Goal: Task Accomplishment & Management: Manage account settings

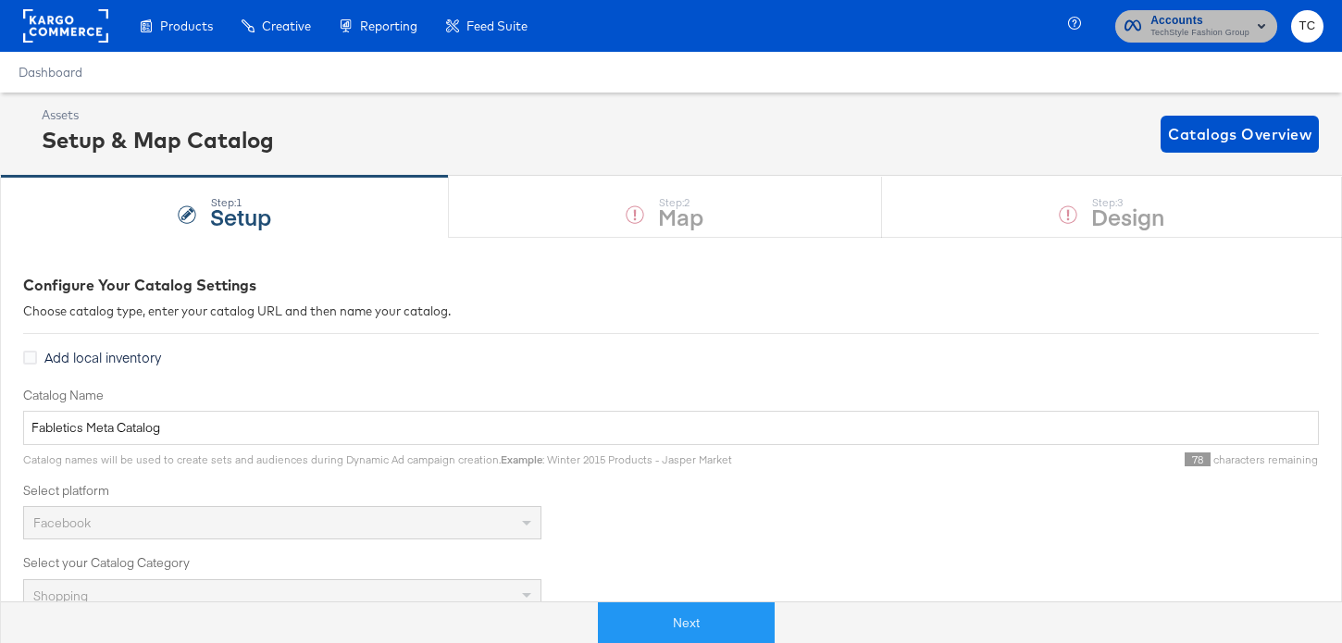
click at [1174, 33] on span "TechStyle Fashion Group" at bounding box center [1200, 33] width 99 height 15
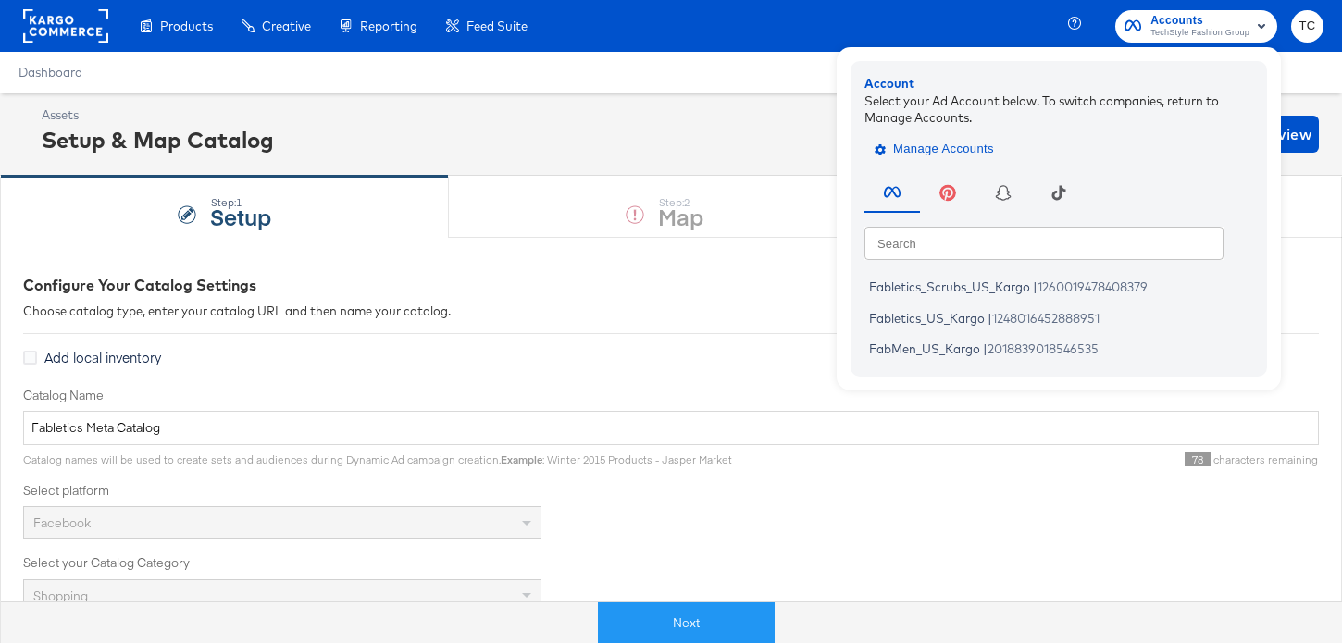
click at [984, 142] on span "Manage Accounts" at bounding box center [937, 149] width 116 height 21
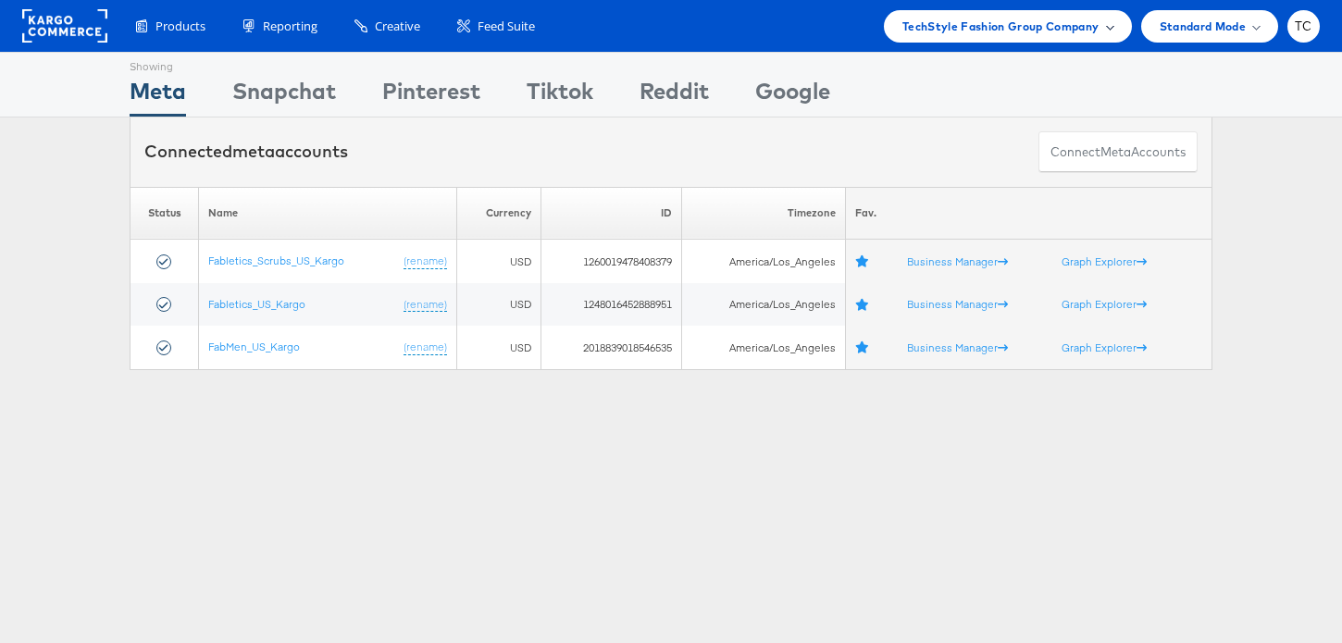
click at [1029, 20] on span "TechStyle Fashion Group Company" at bounding box center [1001, 26] width 197 height 19
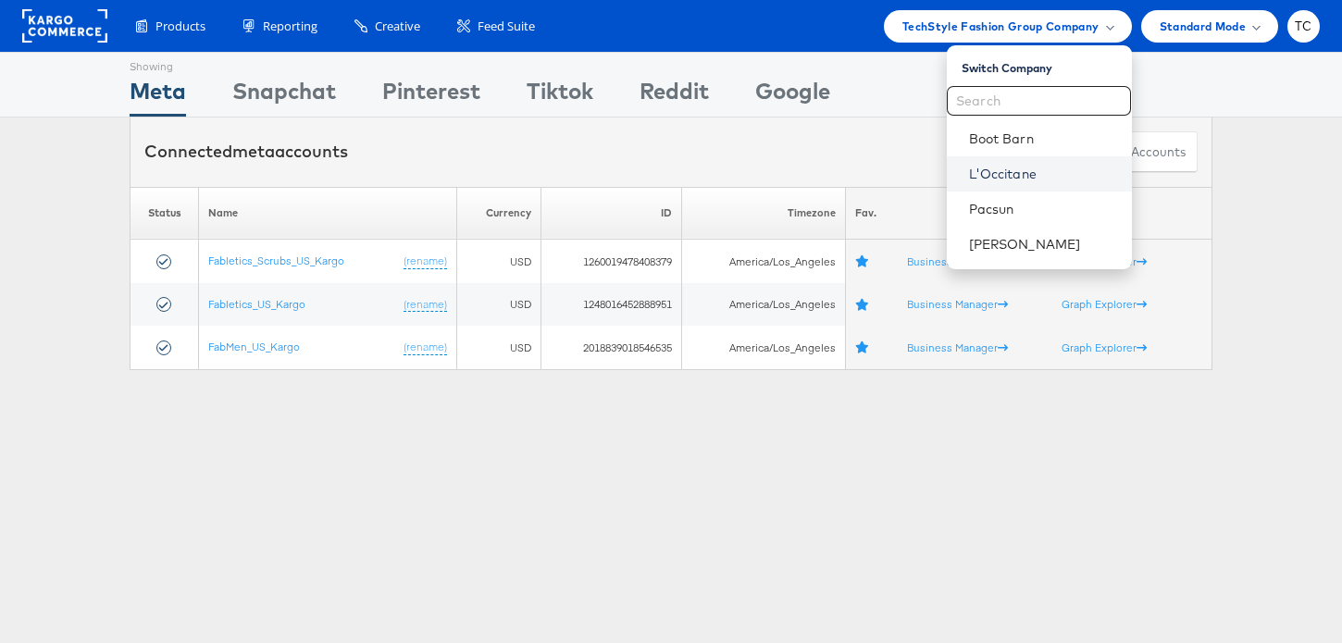
click at [1022, 171] on link "L'Occitane" at bounding box center [1043, 174] width 148 height 19
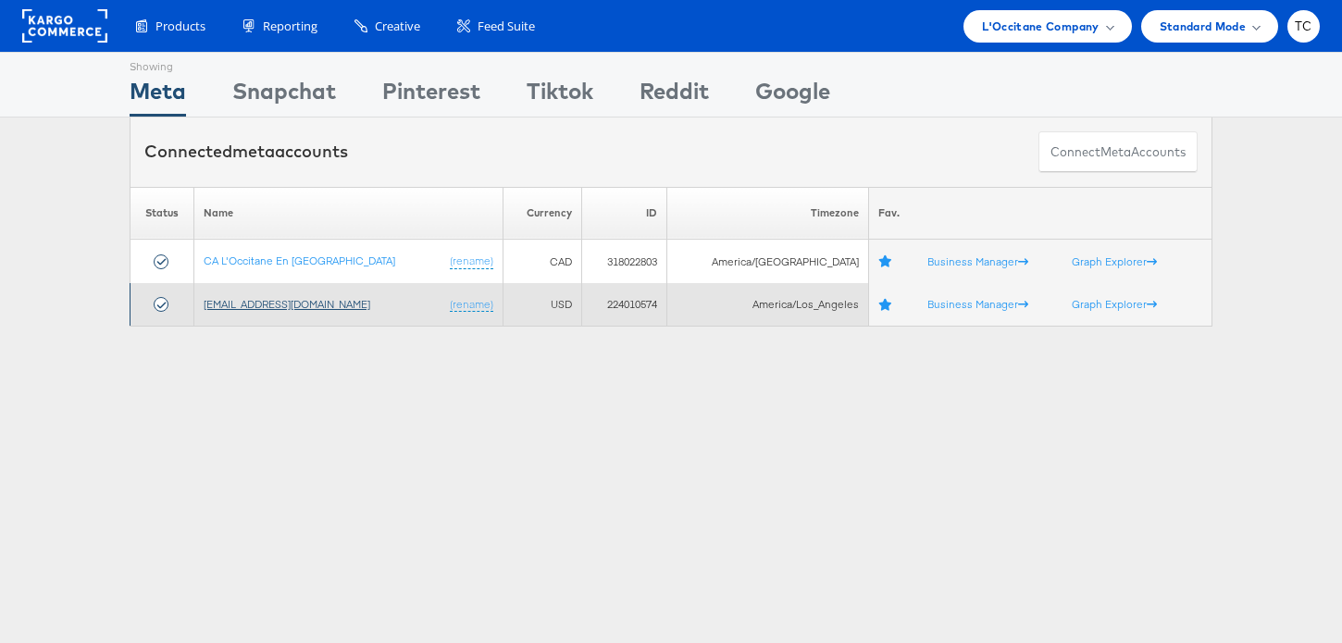
click at [280, 308] on link "[EMAIL_ADDRESS][DOMAIN_NAME]" at bounding box center [287, 304] width 167 height 14
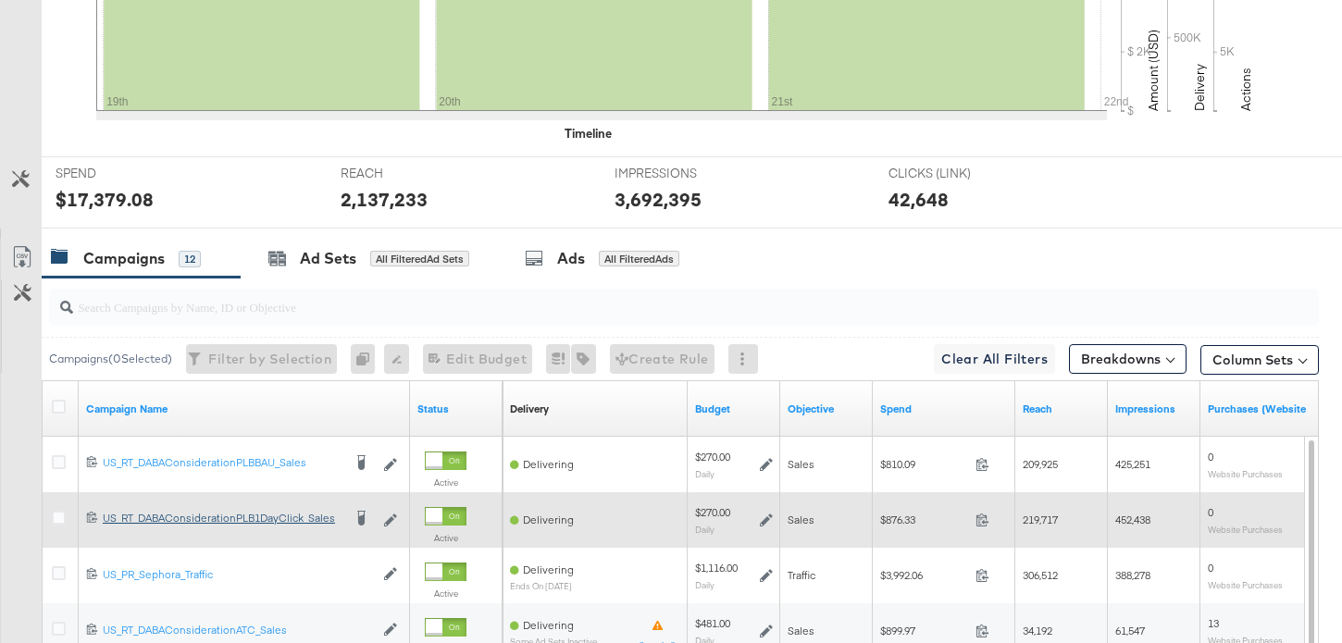
scroll to position [797, 0]
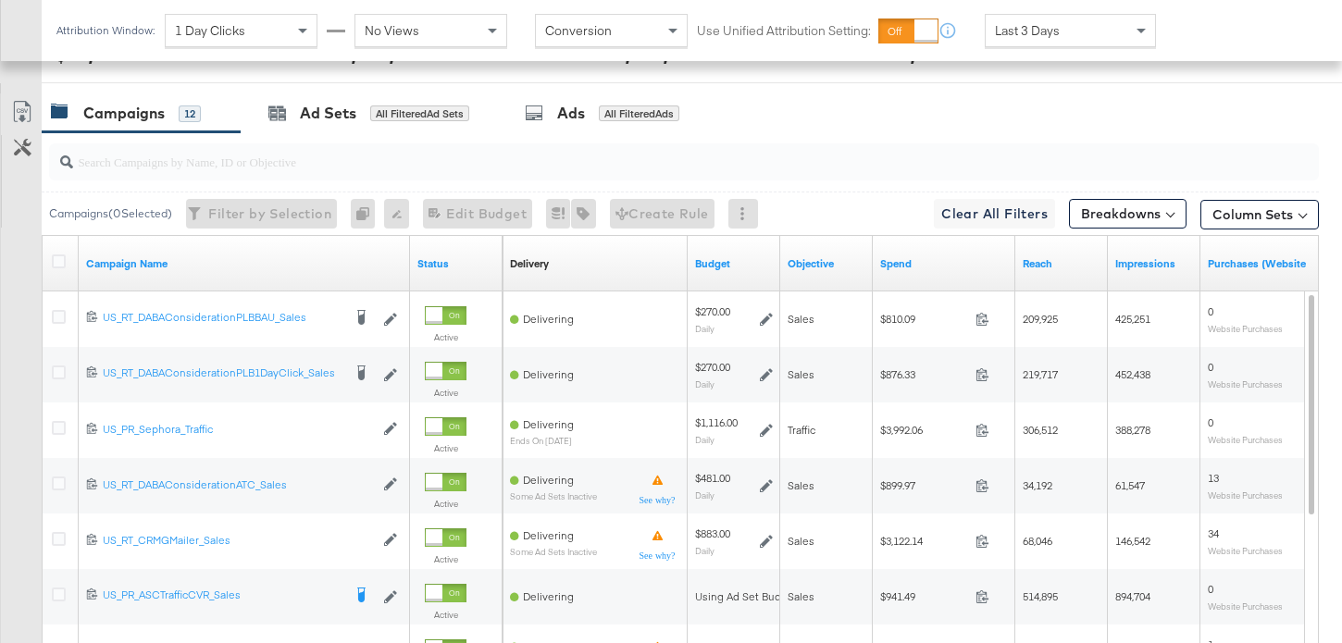
click at [54, 272] on div at bounding box center [61, 264] width 19 height 19
click at [56, 262] on icon at bounding box center [59, 262] width 14 height 14
click at [0, 0] on input "checkbox" at bounding box center [0, 0] width 0 height 0
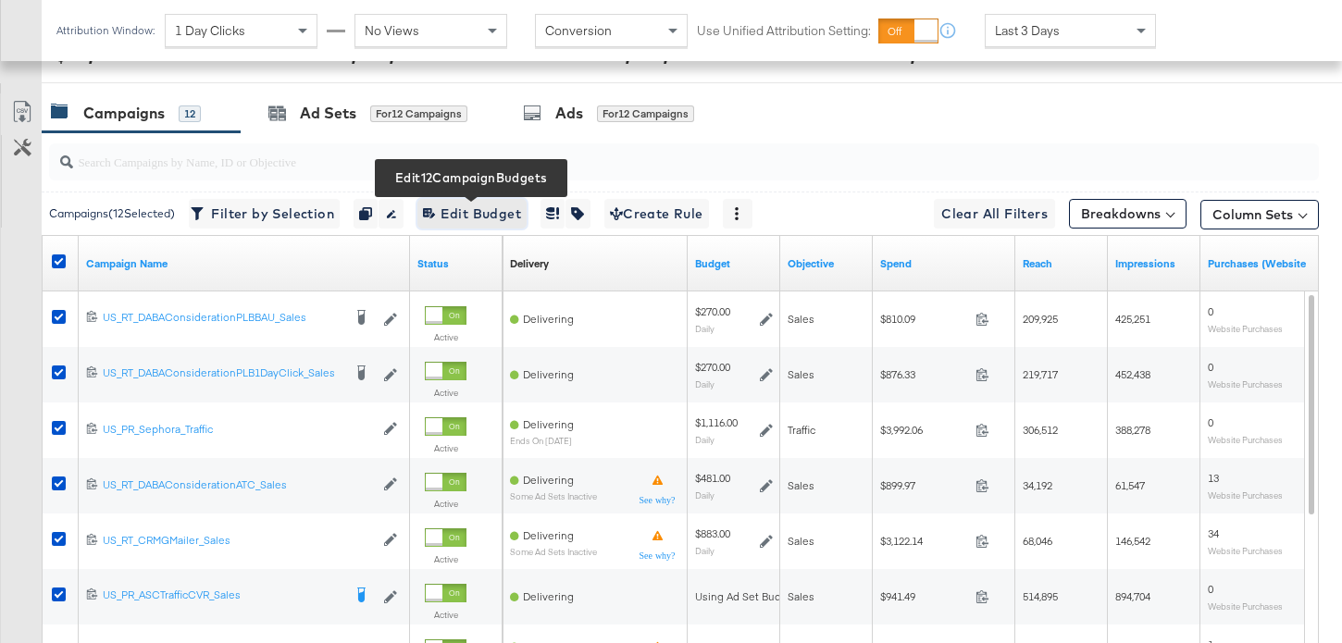
click at [473, 208] on span "Edit 12 Campaign Budgets Edit Budget" at bounding box center [472, 214] width 98 height 23
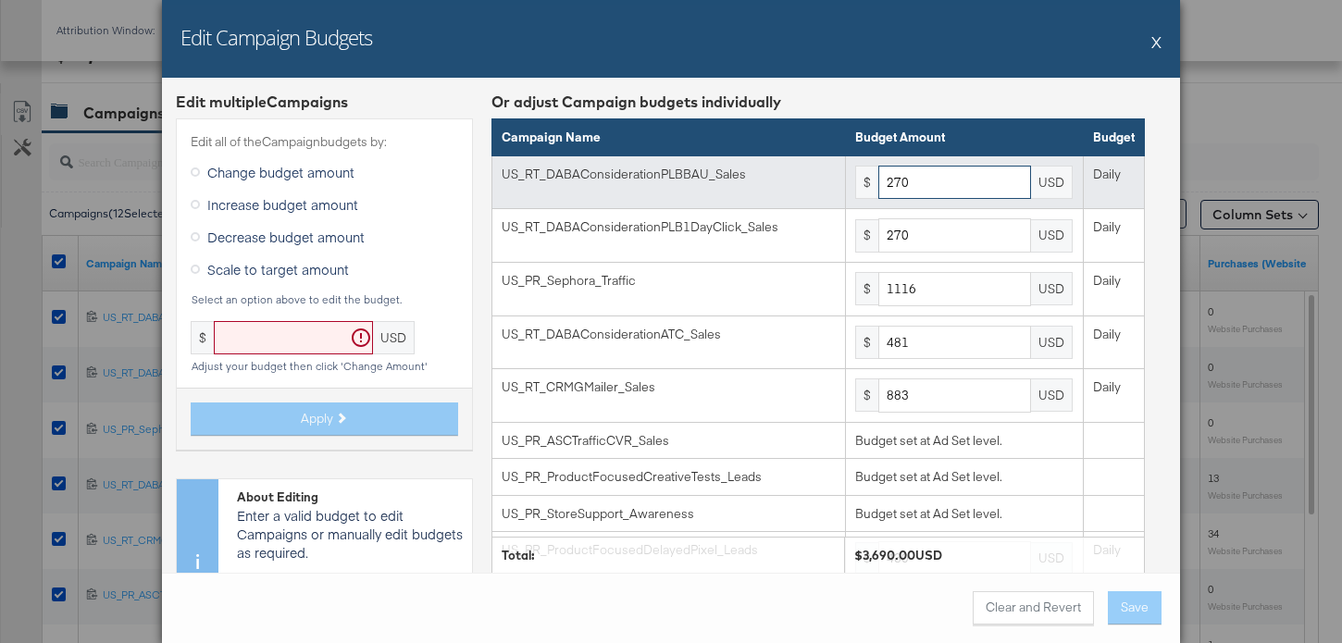
click at [937, 173] on input "270" at bounding box center [955, 183] width 153 height 34
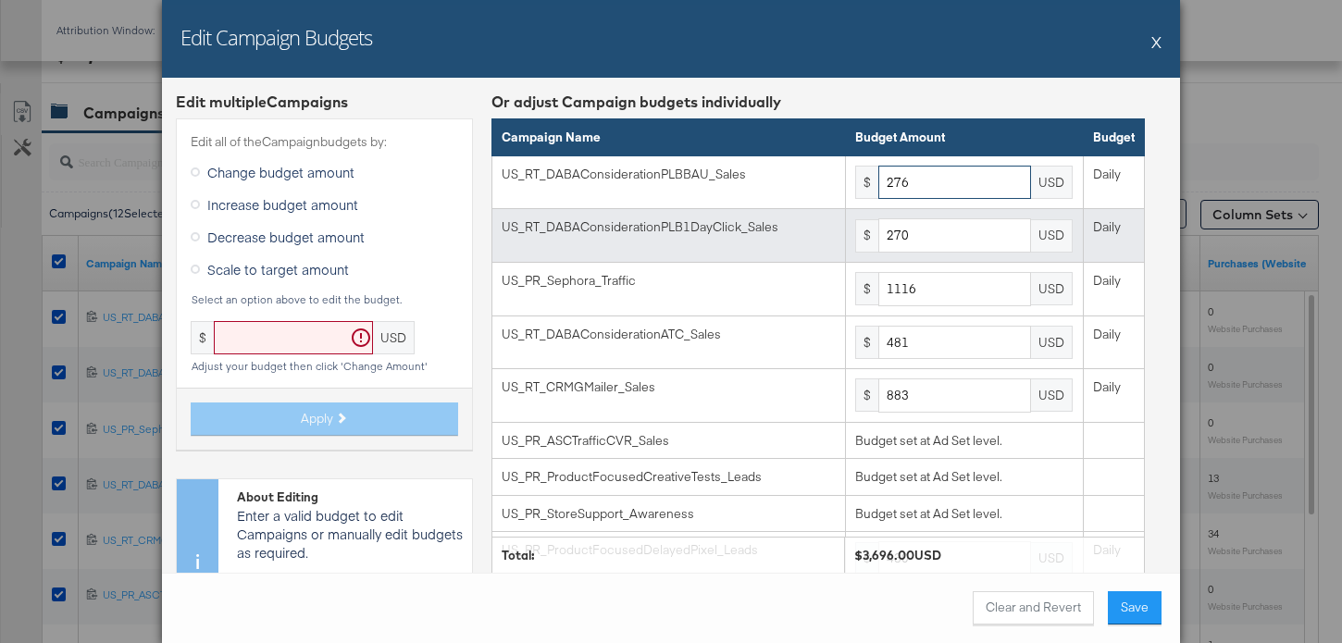
type input "276"
click at [925, 230] on input "270" at bounding box center [955, 235] width 153 height 34
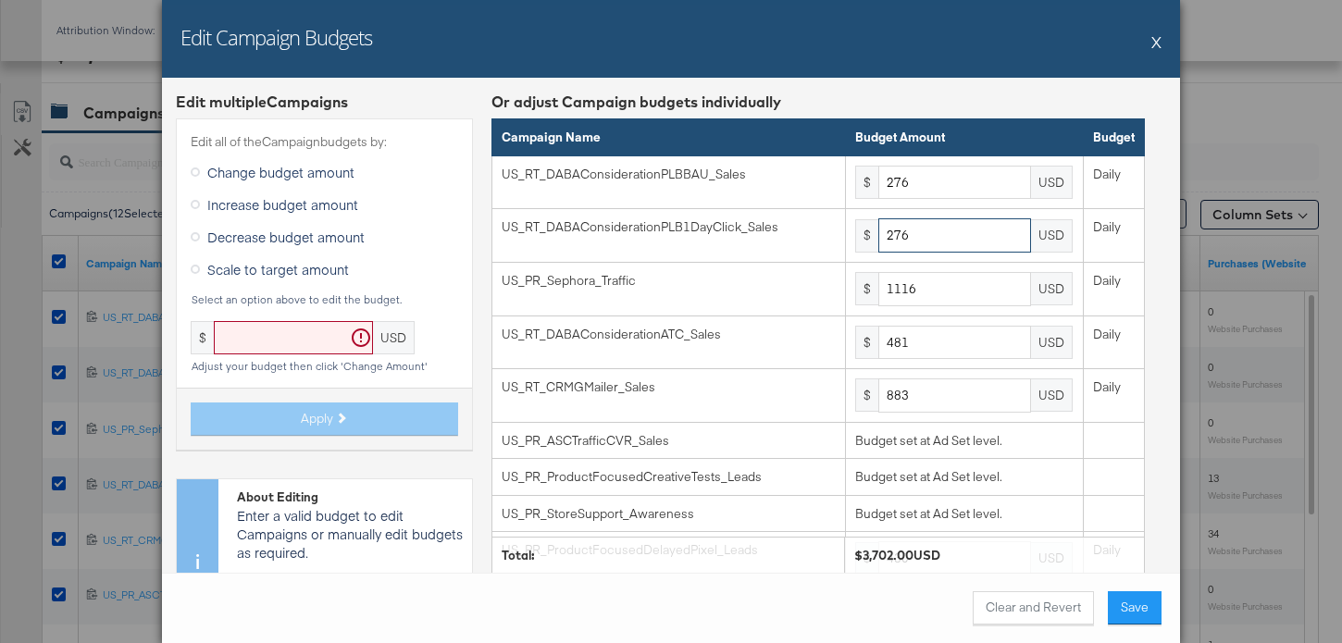
type input "276"
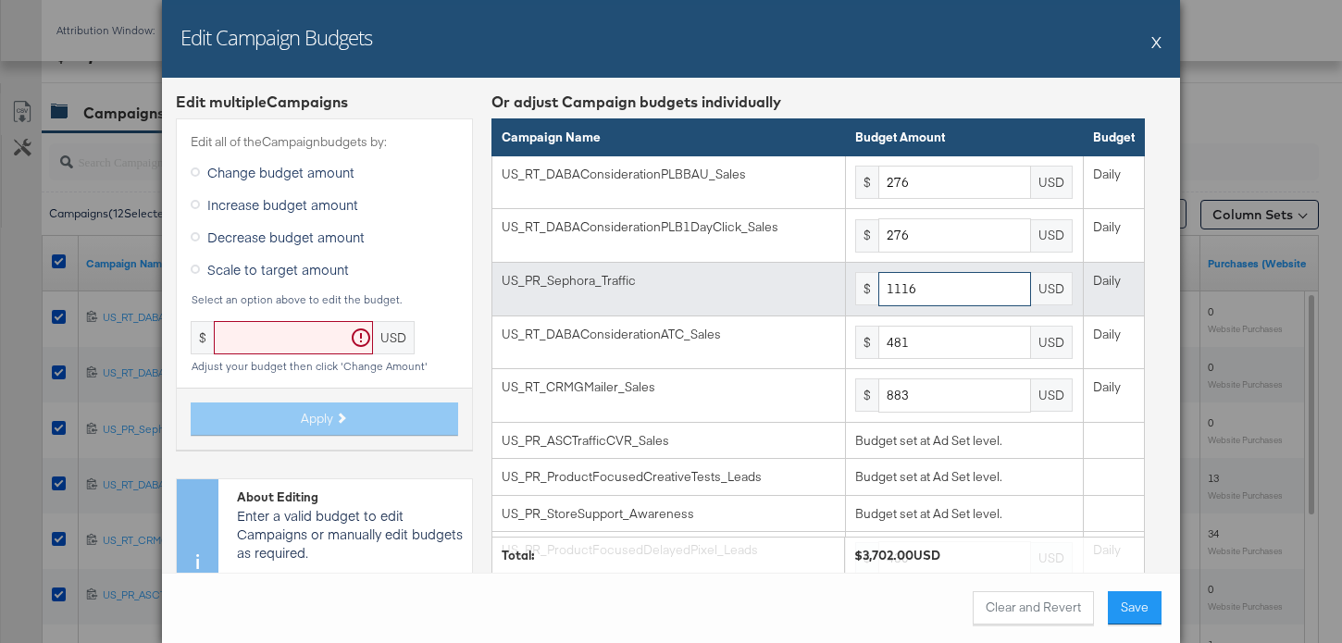
click at [930, 290] on input "1116" at bounding box center [955, 289] width 153 height 34
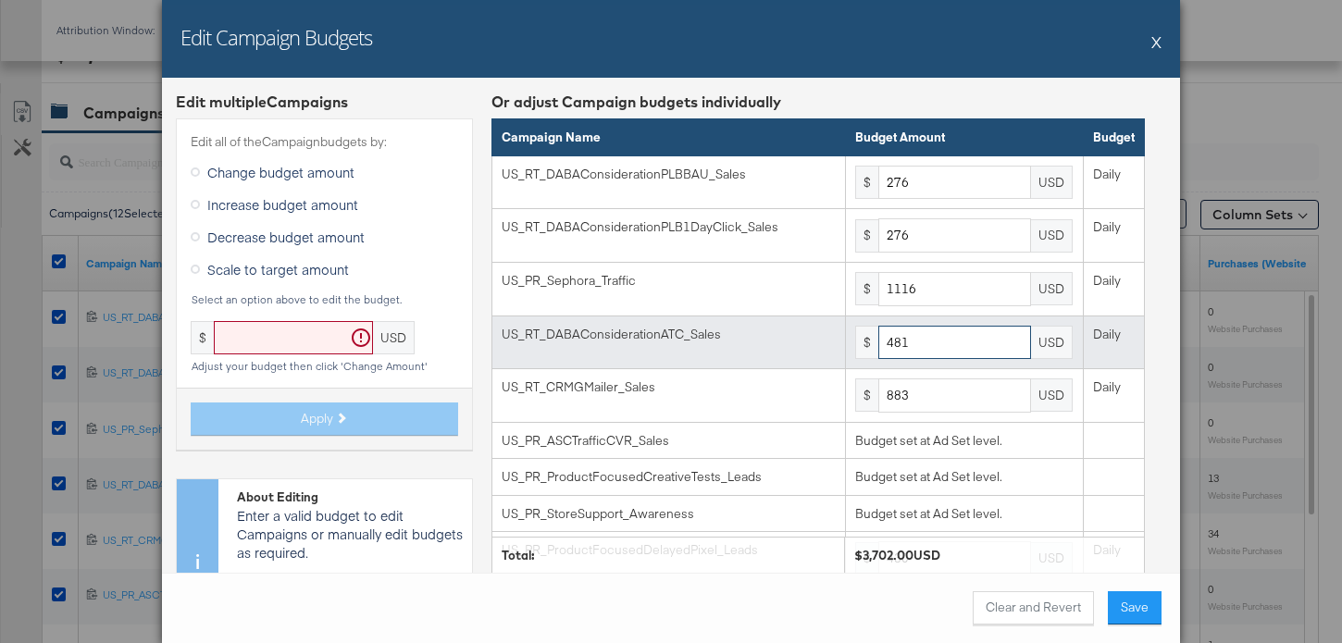
click at [932, 345] on input "481" at bounding box center [955, 343] width 153 height 34
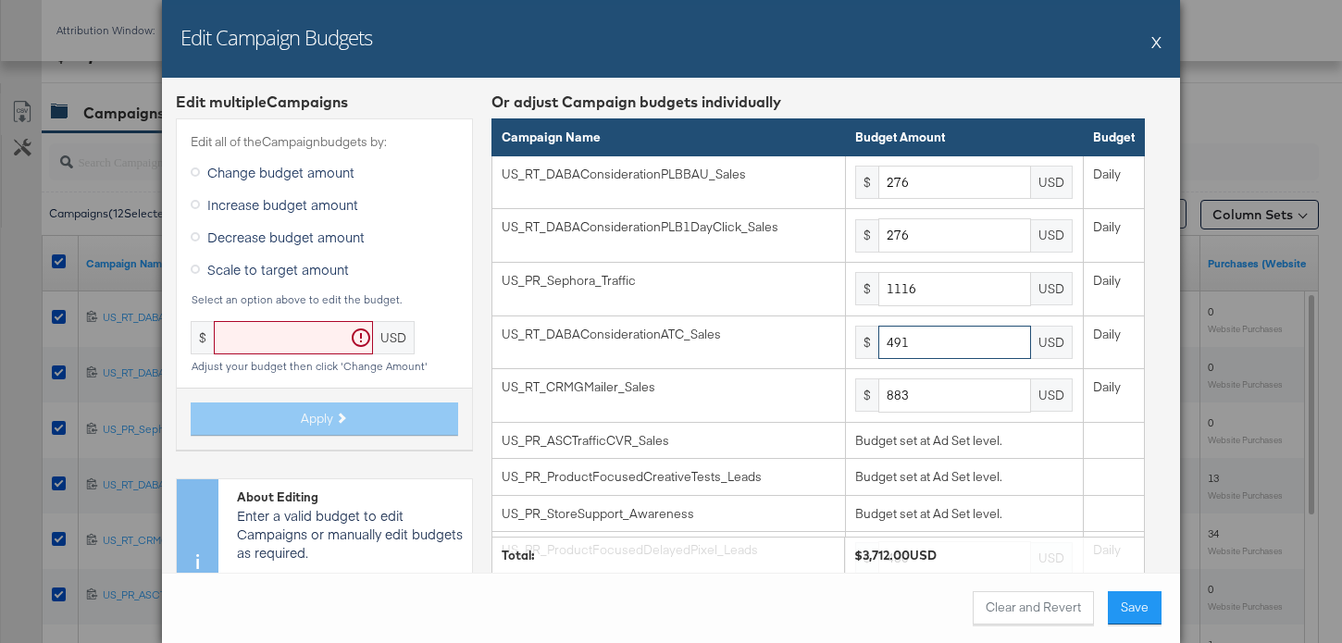
type input "491"
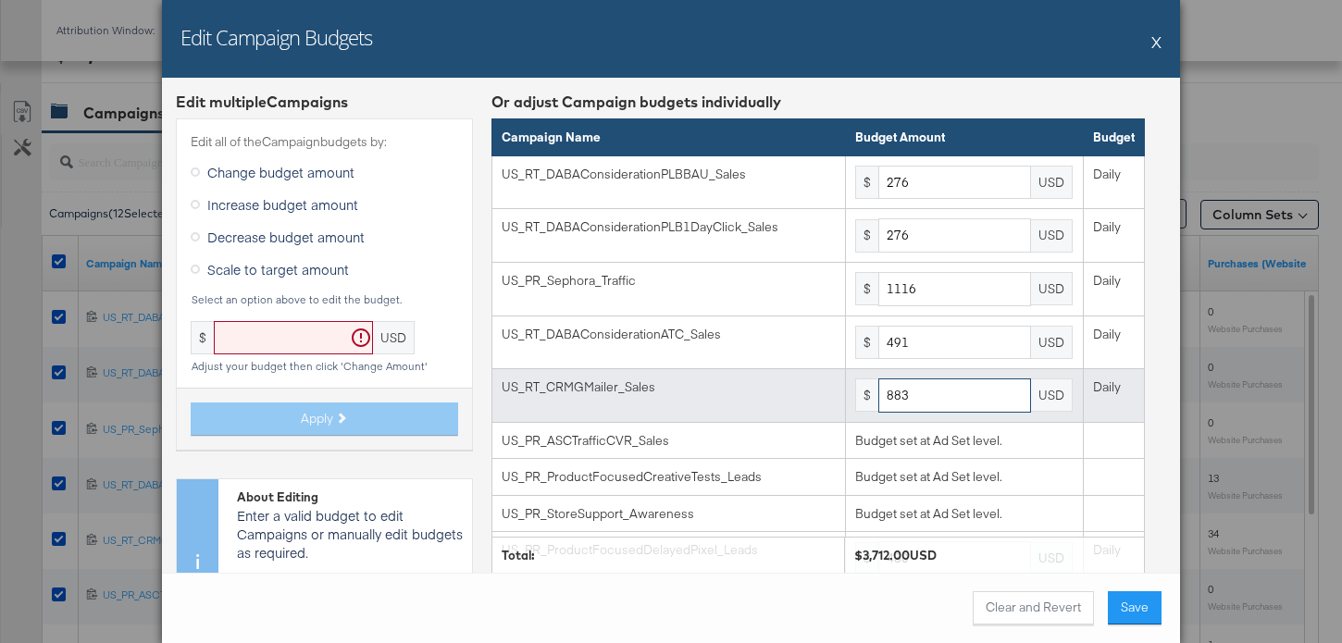
click at [963, 411] on input "883" at bounding box center [955, 396] width 153 height 34
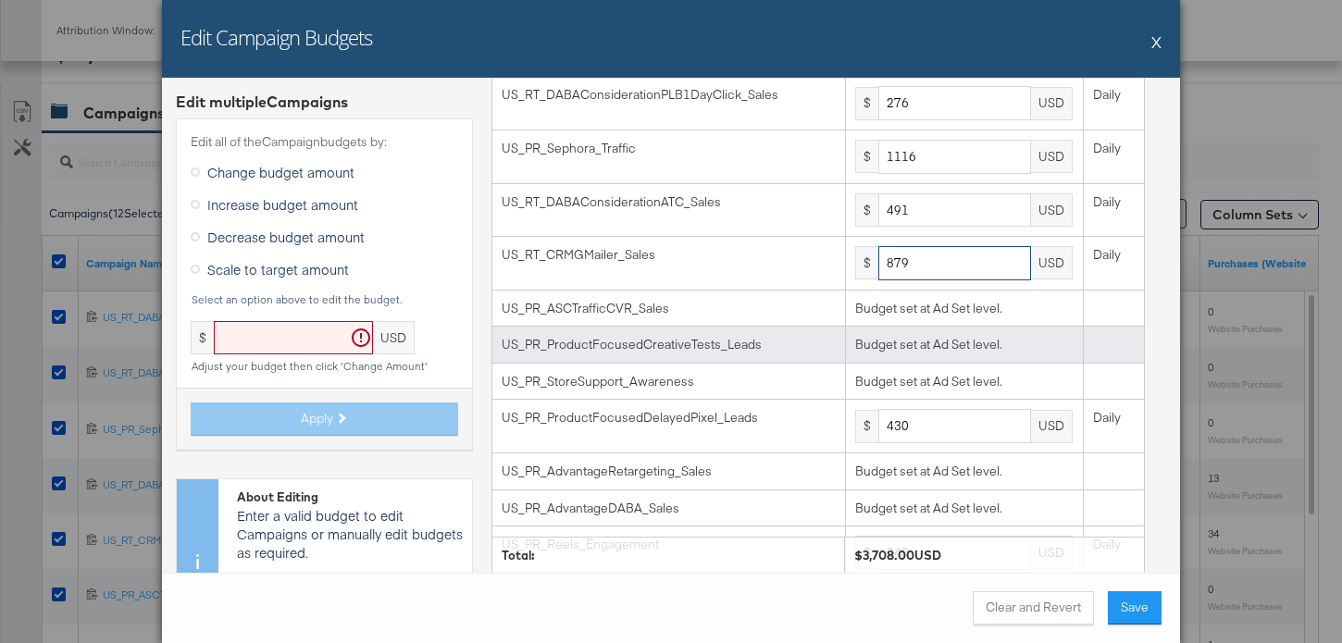
scroll to position [233, 0]
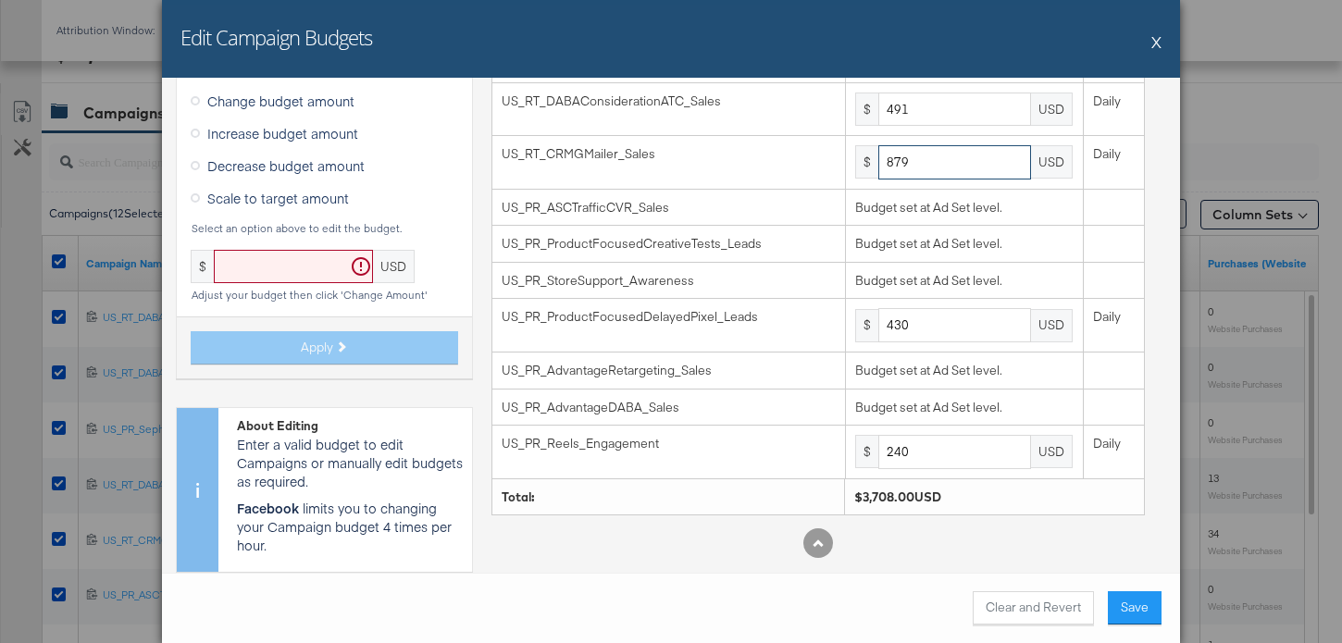
type input "879"
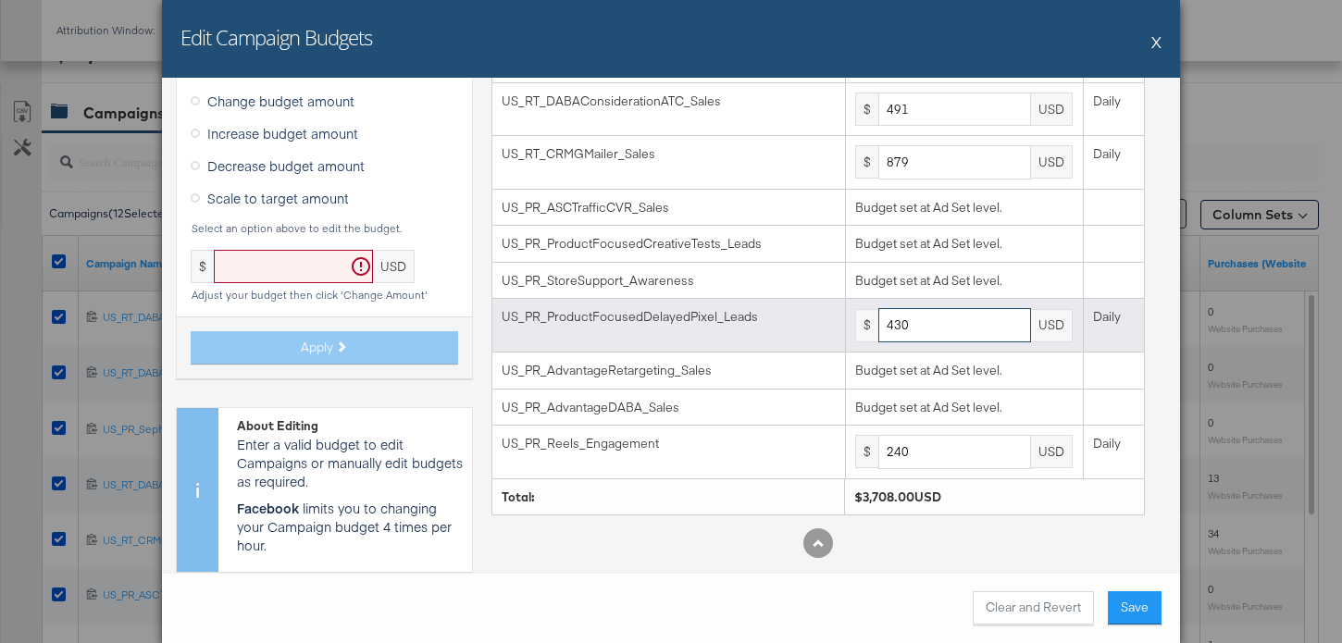
click at [944, 335] on input "430" at bounding box center [955, 325] width 153 height 34
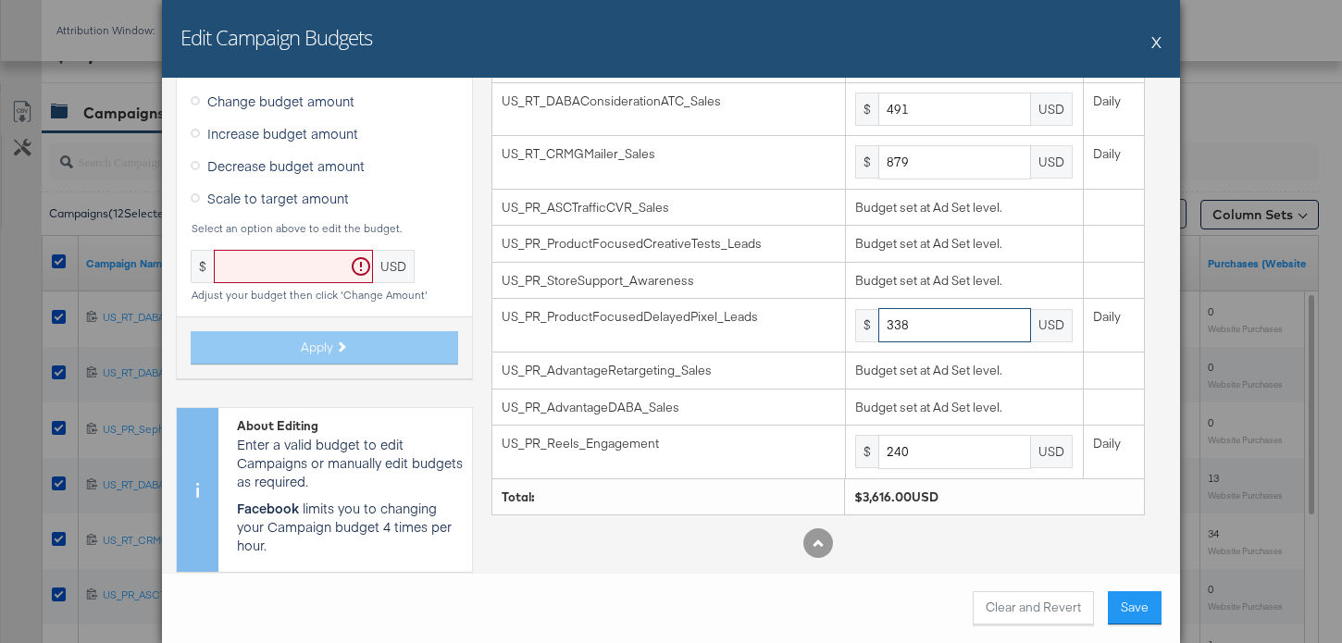
type input "338"
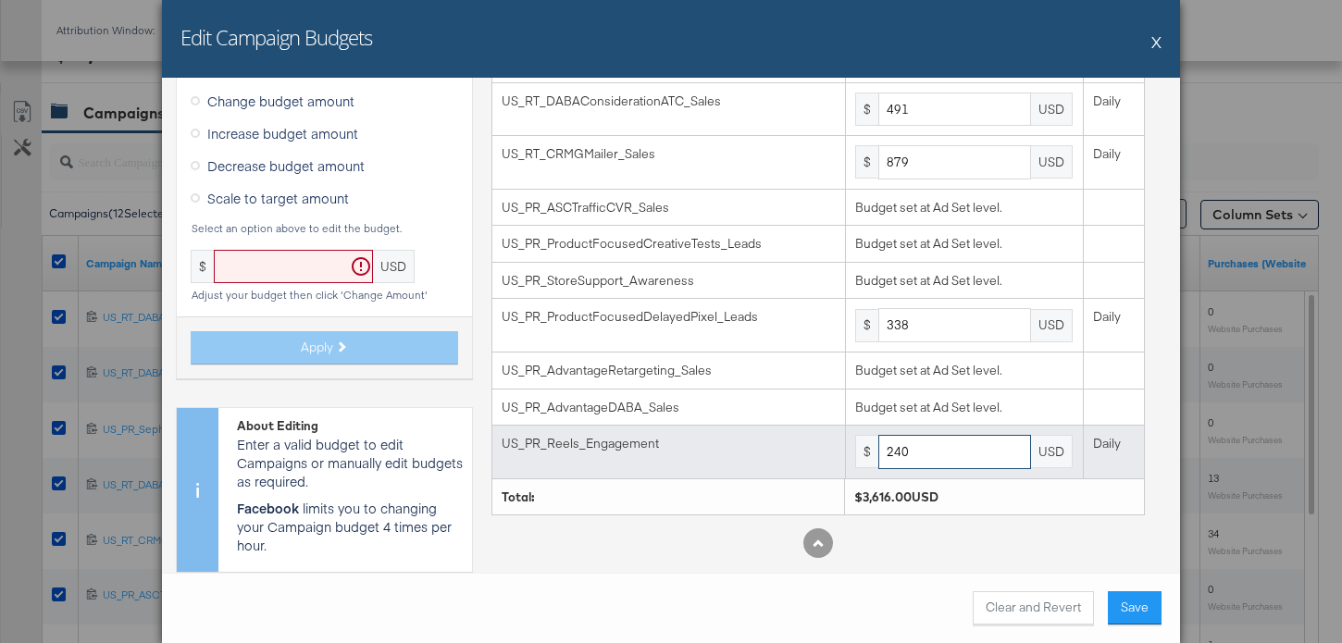
click at [936, 458] on input "240" at bounding box center [955, 452] width 153 height 34
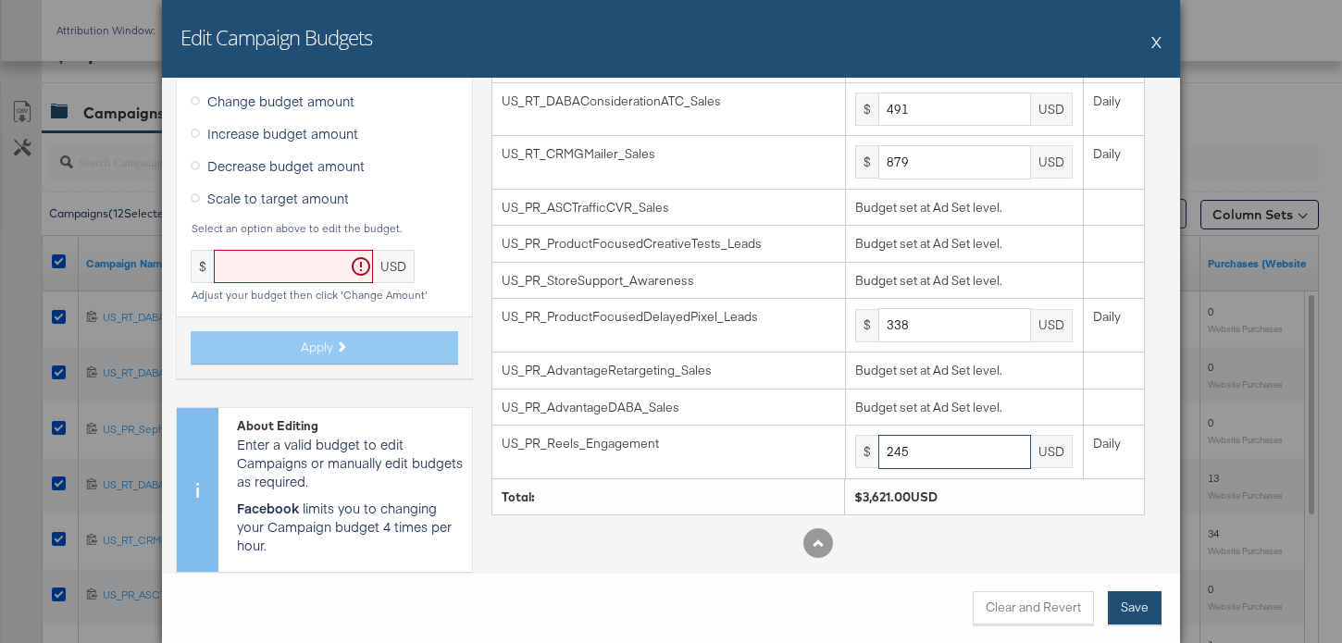
type input "245"
click at [1138, 609] on button "Save" at bounding box center [1135, 608] width 54 height 33
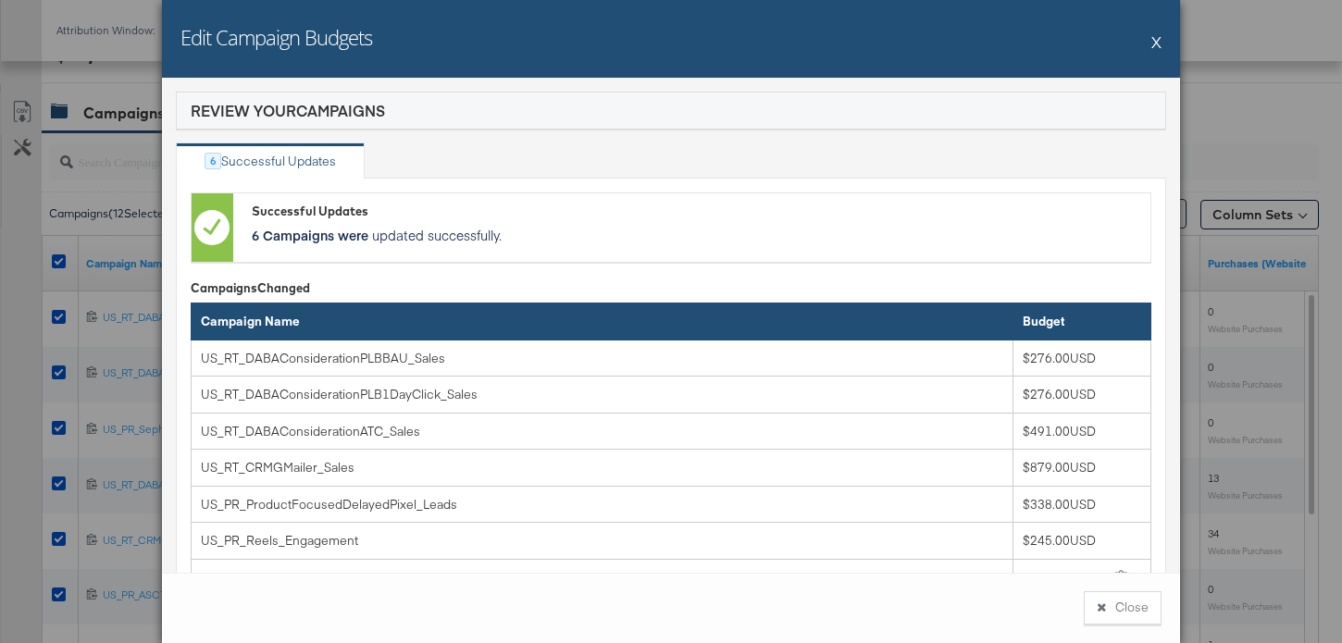
click at [1138, 609] on button "Close" at bounding box center [1123, 608] width 78 height 33
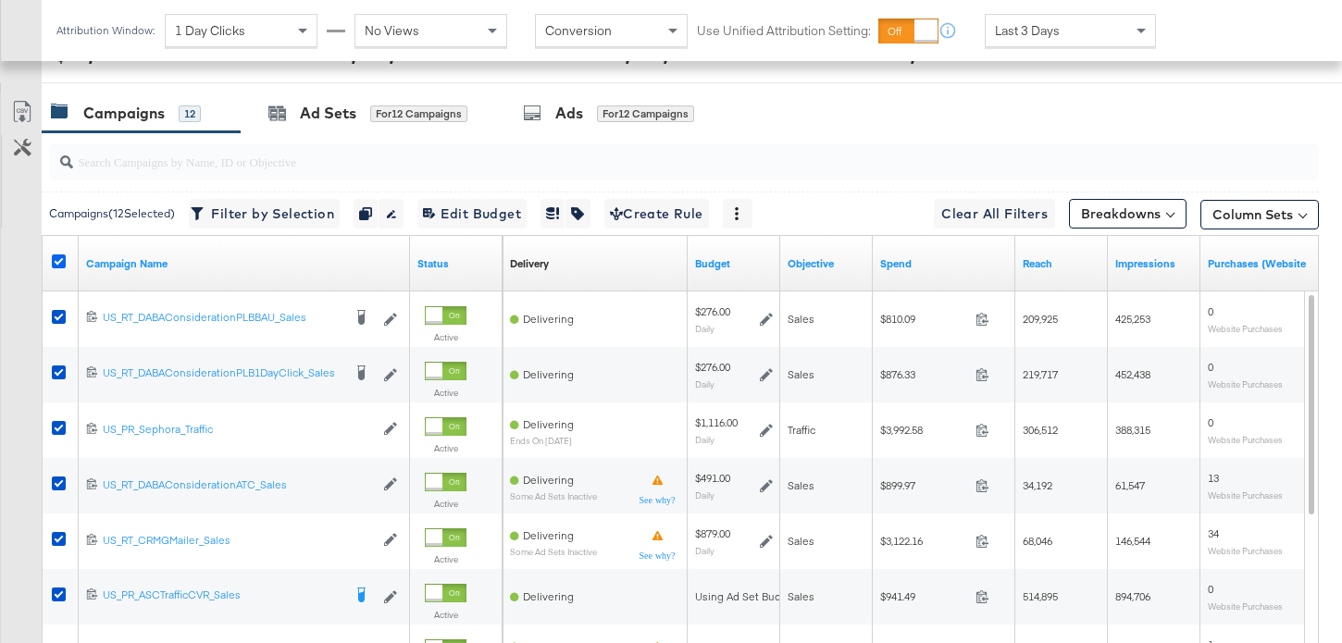
click at [57, 259] on icon at bounding box center [59, 262] width 14 height 14
click at [0, 0] on input "checkbox" at bounding box center [0, 0] width 0 height 0
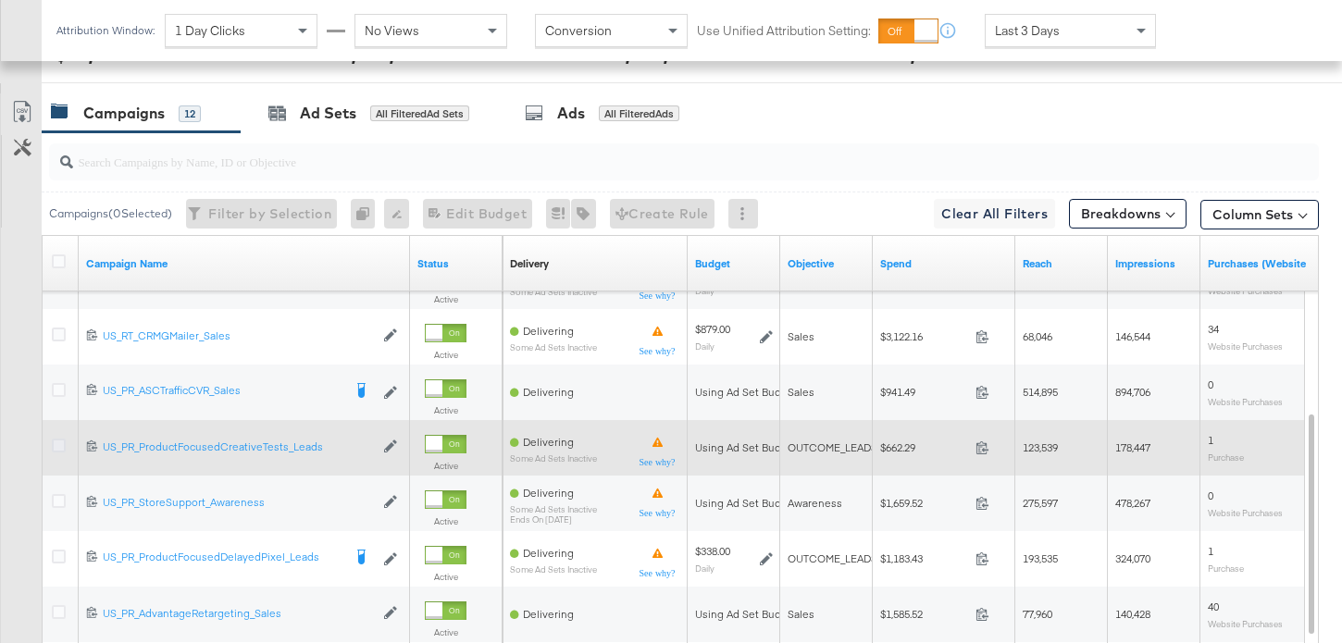
click at [52, 447] on icon at bounding box center [59, 446] width 14 height 14
click at [0, 0] on input "checkbox" at bounding box center [0, 0] width 0 height 0
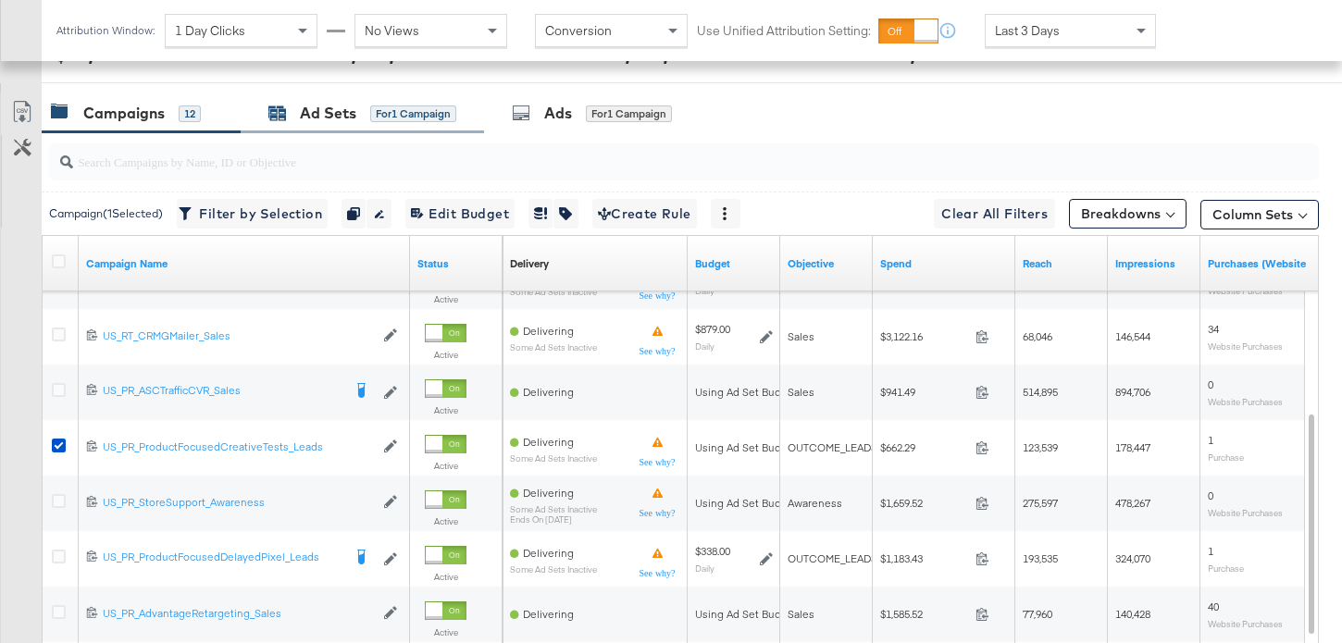
click at [327, 113] on div "Ad Sets" at bounding box center [328, 113] width 56 height 21
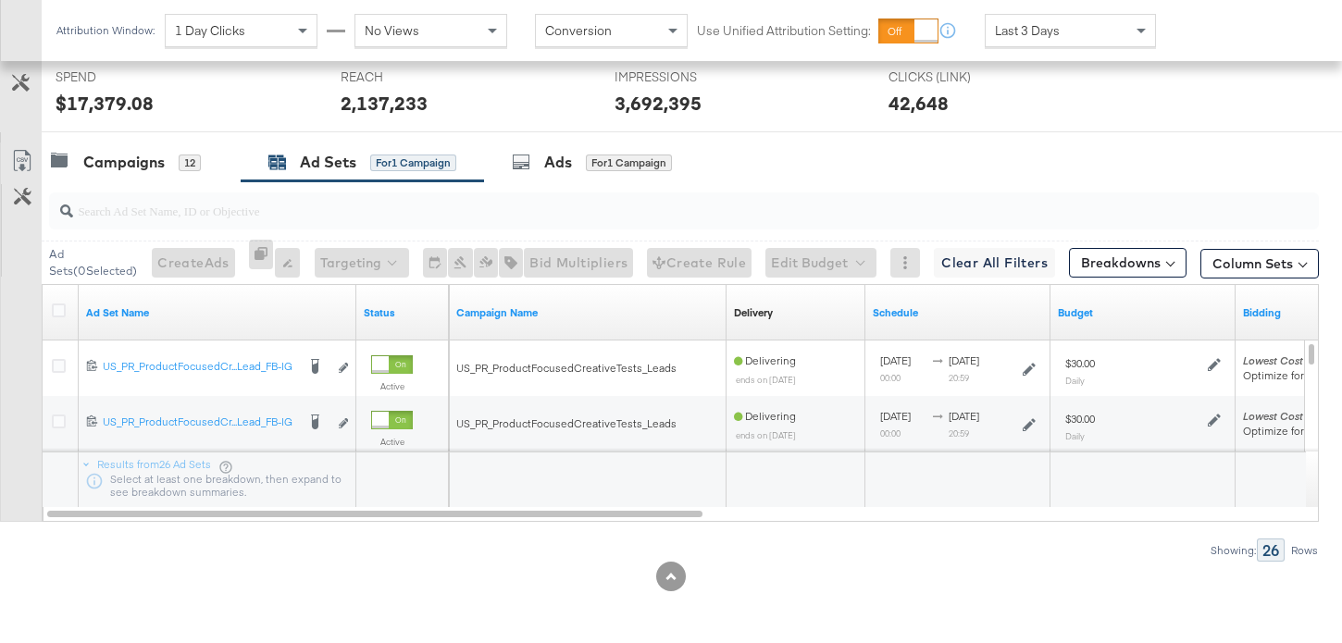
scroll to position [797, 0]
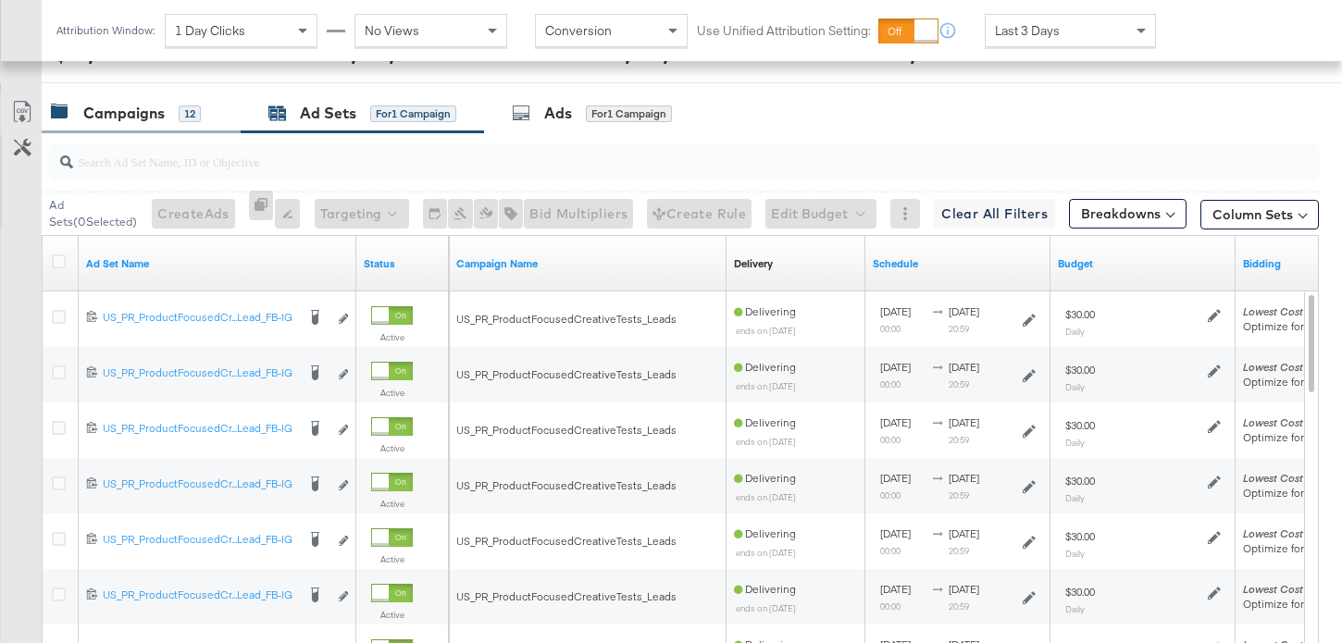
click at [174, 117] on div "Campaigns 12" at bounding box center [126, 113] width 150 height 21
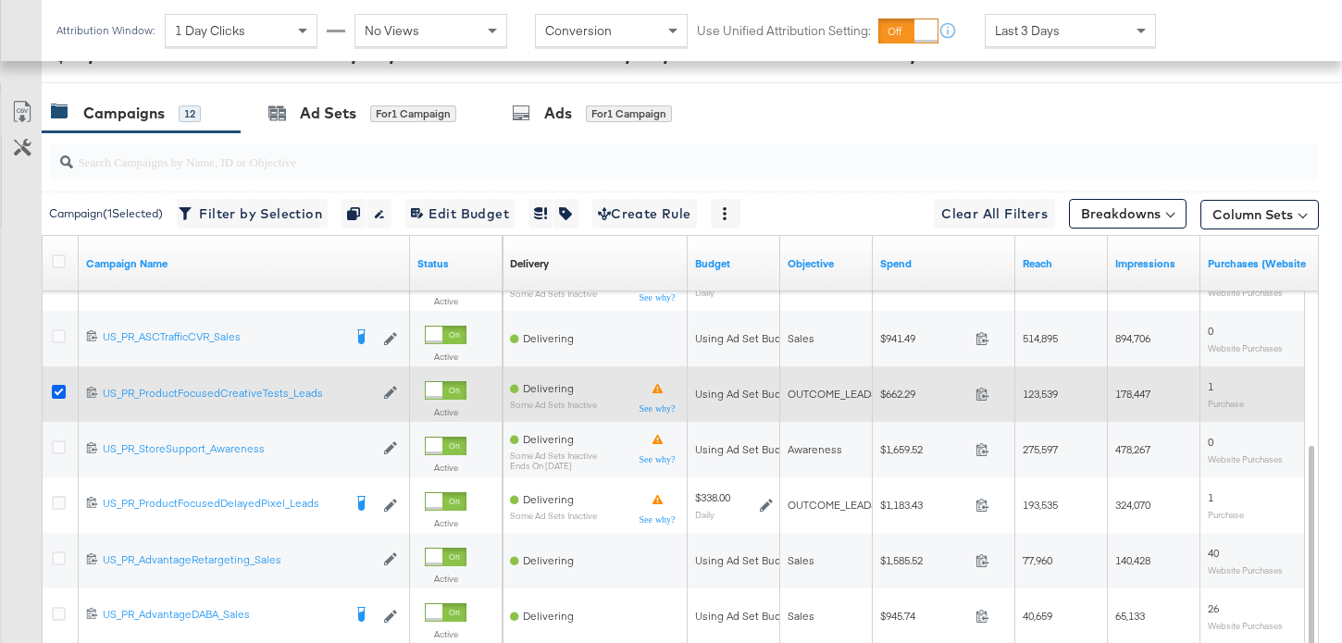
click at [60, 395] on icon at bounding box center [59, 392] width 14 height 14
click at [0, 0] on input "checkbox" at bounding box center [0, 0] width 0 height 0
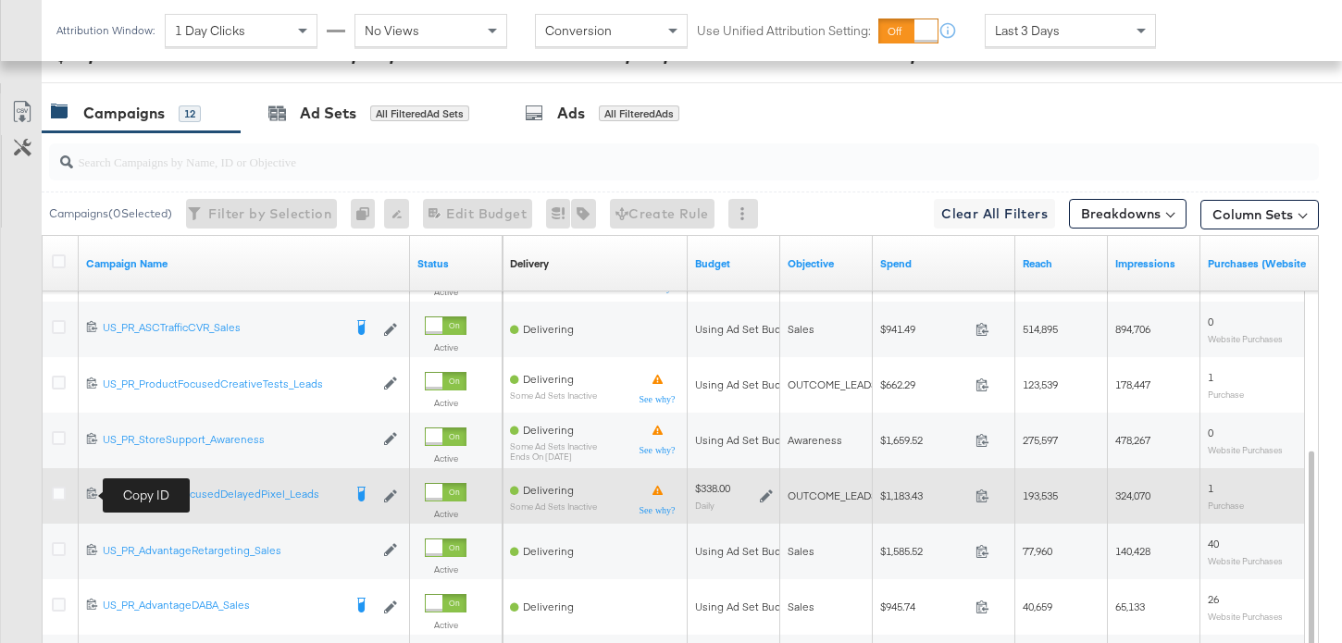
scroll to position [808, 0]
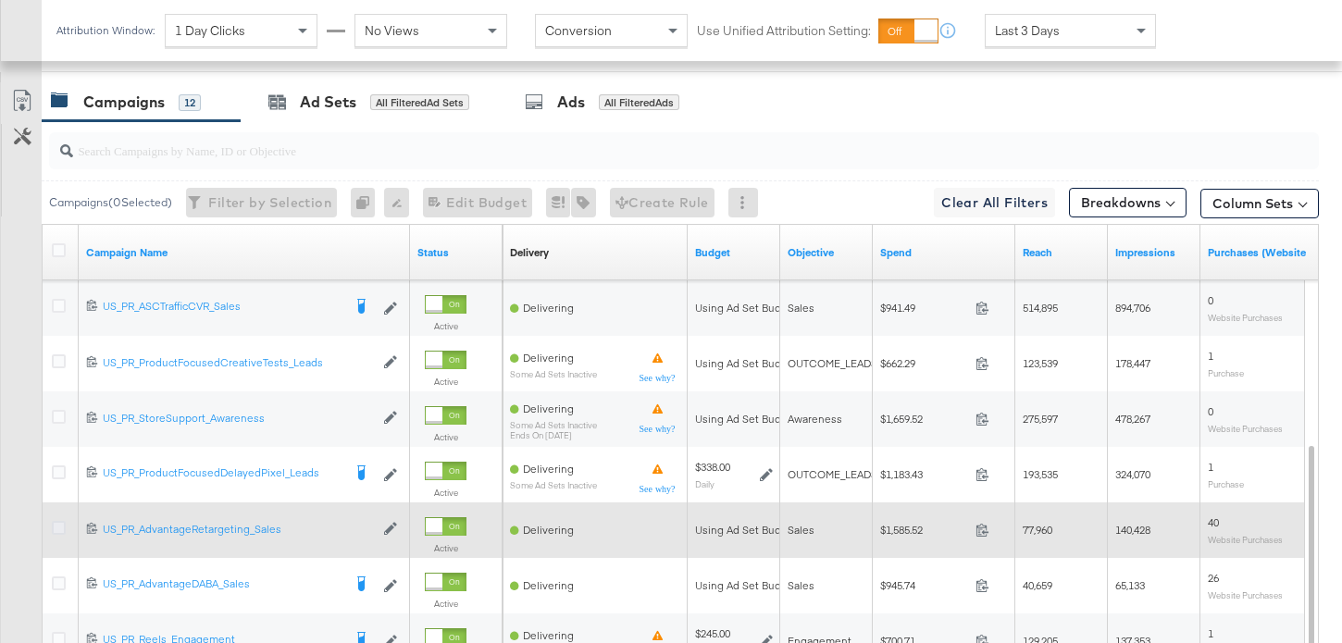
click at [59, 533] on icon at bounding box center [59, 528] width 14 height 14
click at [0, 0] on input "checkbox" at bounding box center [0, 0] width 0 height 0
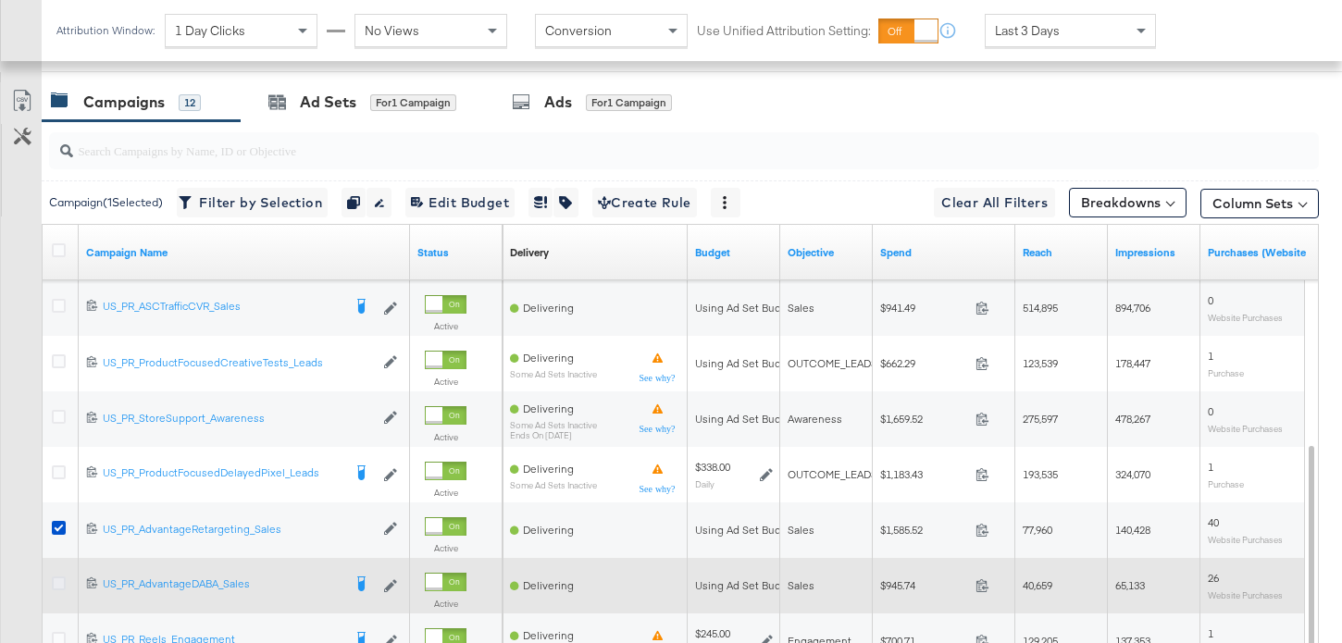
click at [62, 586] on icon at bounding box center [59, 584] width 14 height 14
click at [0, 0] on input "checkbox" at bounding box center [0, 0] width 0 height 0
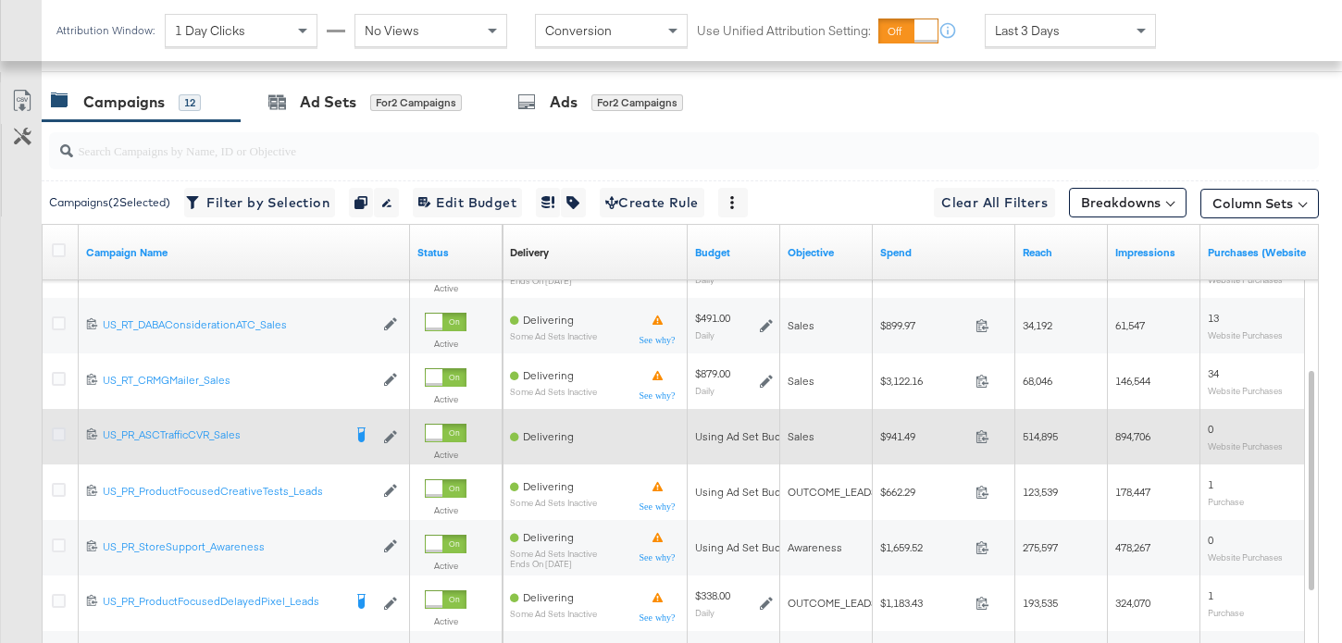
click at [61, 430] on icon at bounding box center [59, 435] width 14 height 14
click at [0, 0] on input "checkbox" at bounding box center [0, 0] width 0 height 0
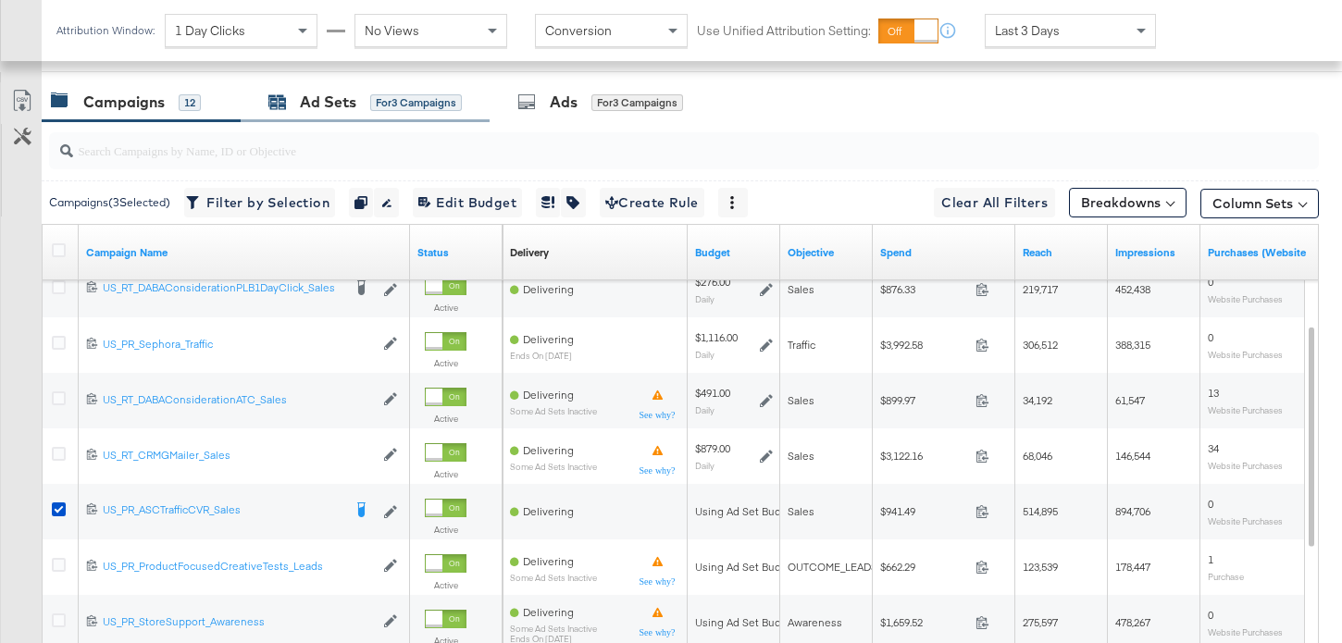
click at [313, 100] on div "Ad Sets" at bounding box center [328, 102] width 56 height 21
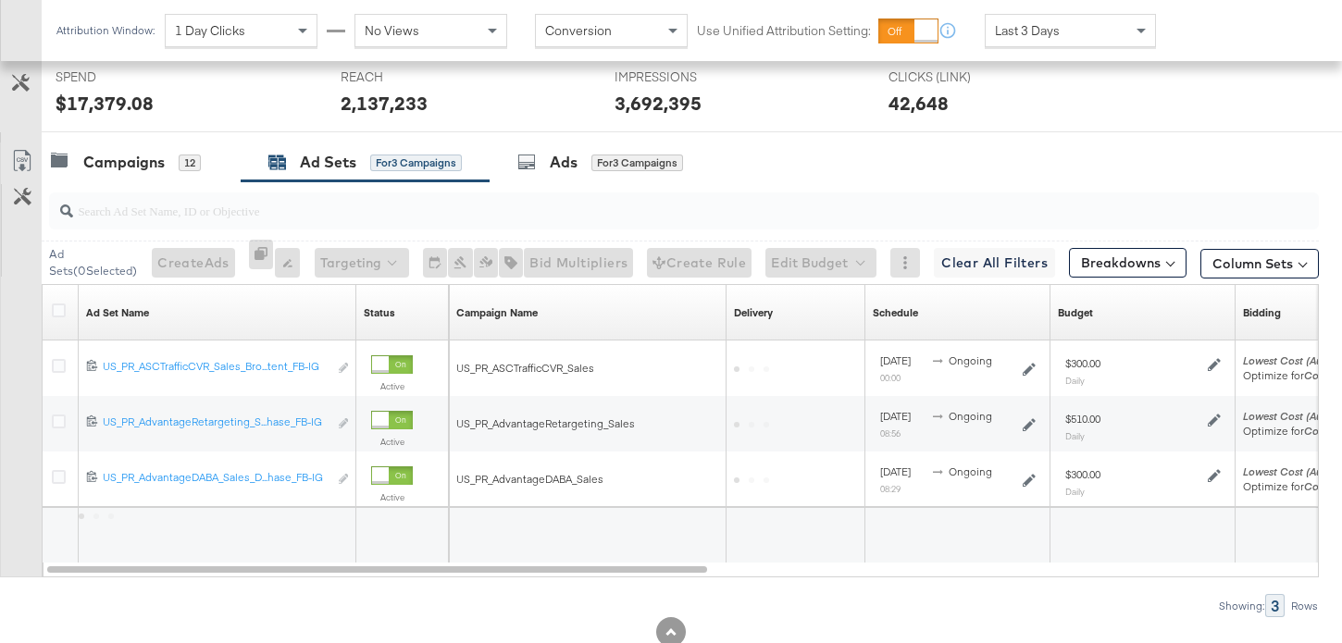
scroll to position [804, 0]
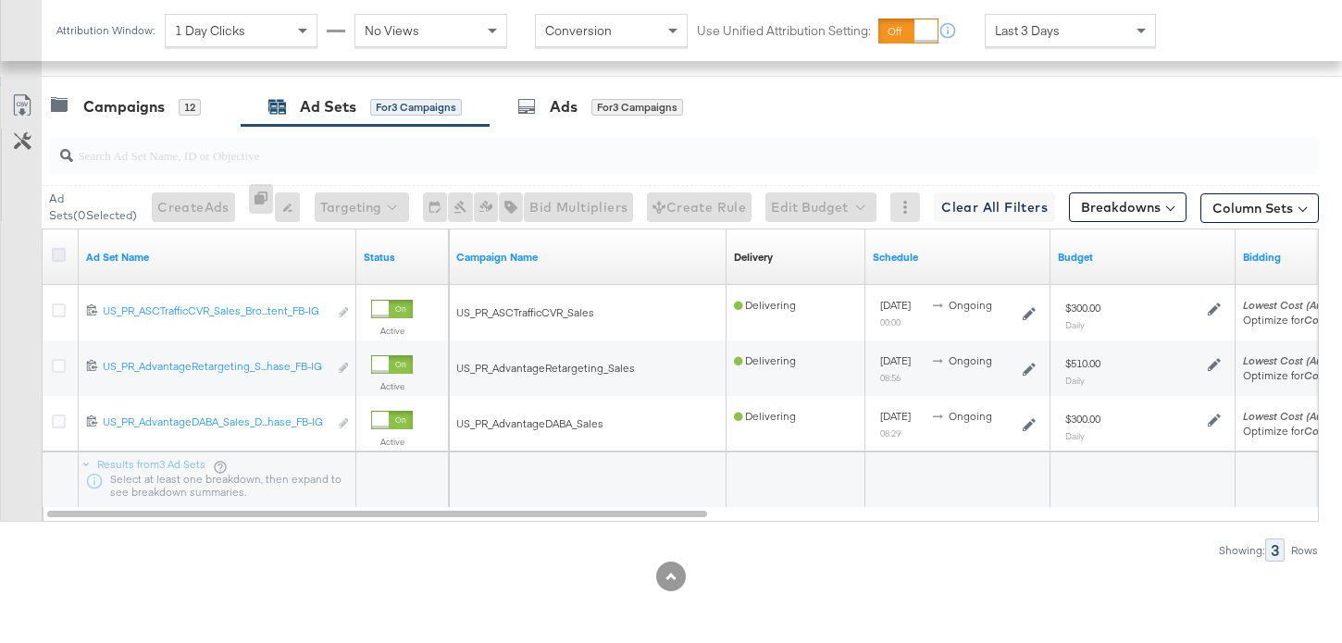
click at [60, 250] on icon at bounding box center [59, 255] width 14 height 14
click at [0, 0] on input "checkbox" at bounding box center [0, 0] width 0 height 0
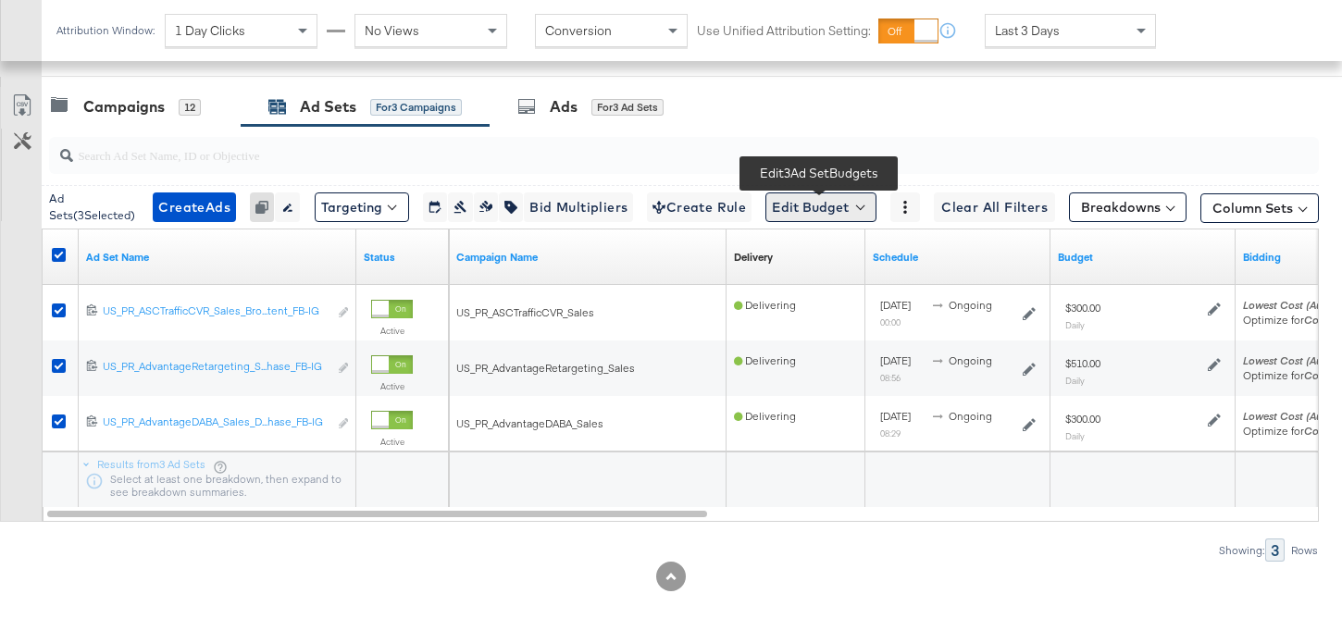
click at [843, 210] on button "Edit Budget" at bounding box center [821, 208] width 111 height 30
click at [845, 268] on button "Edit Ad Set Budget" at bounding box center [850, 256] width 164 height 30
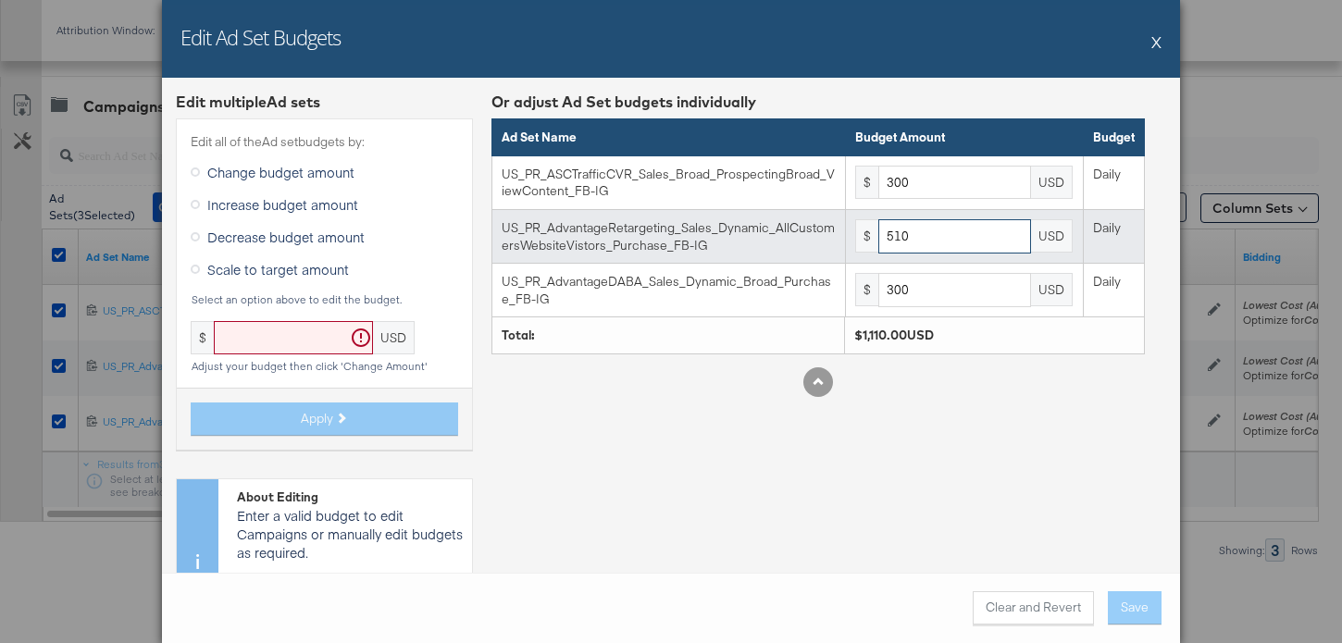
click at [939, 232] on input "510" at bounding box center [955, 236] width 153 height 34
click at [939, 233] on input "510" at bounding box center [955, 236] width 153 height 34
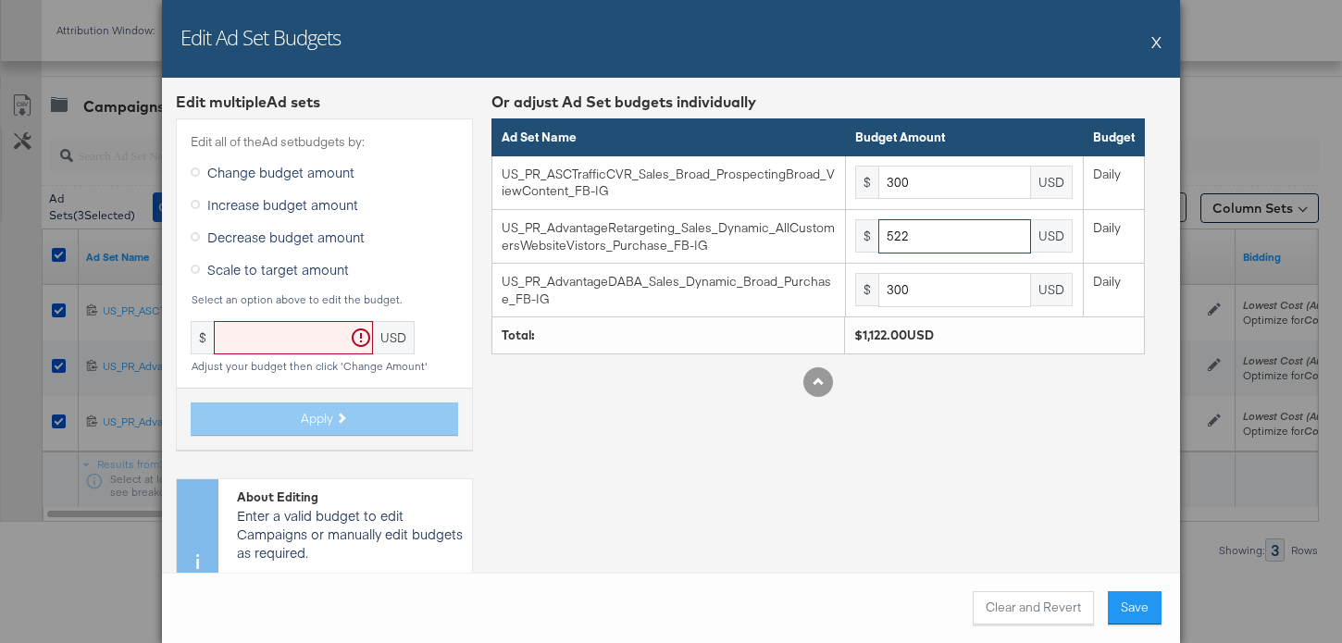
type input "522"
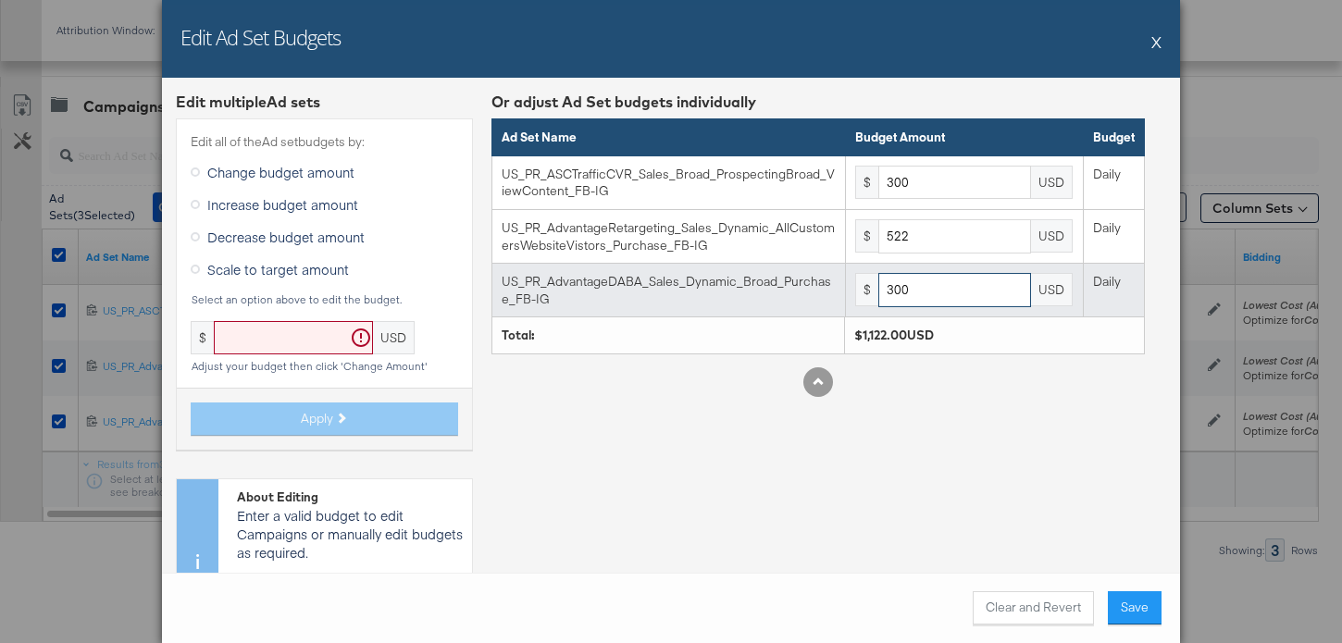
click at [942, 288] on input "300" at bounding box center [955, 290] width 153 height 34
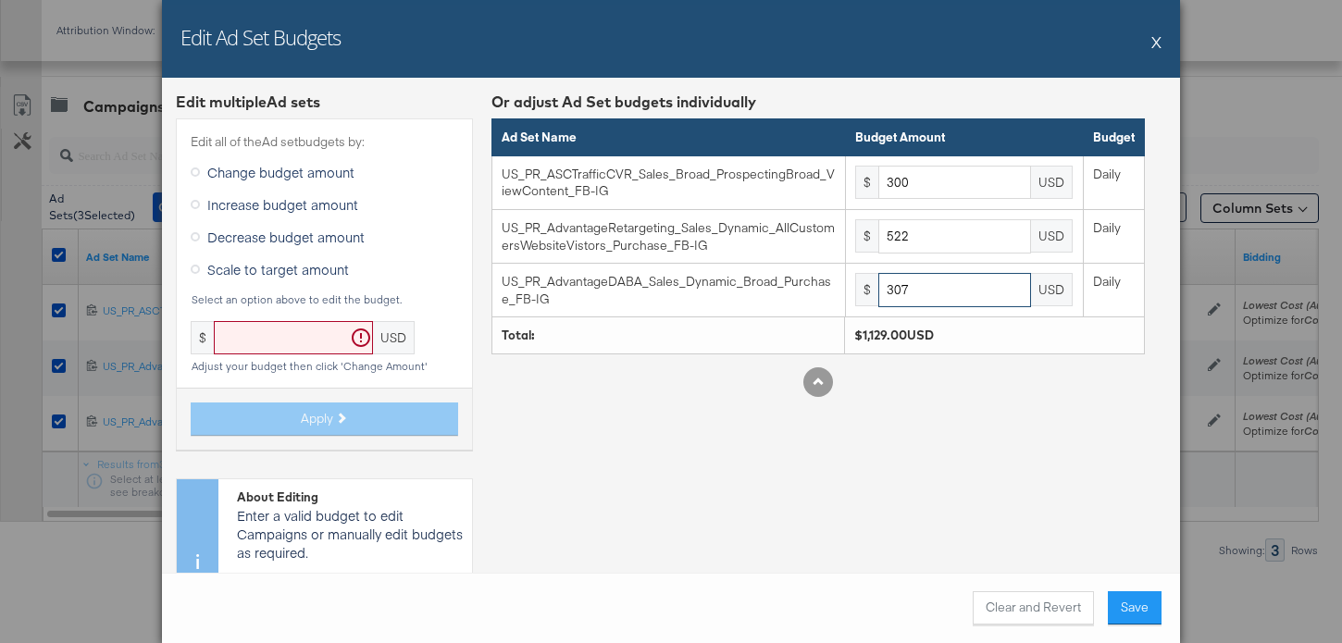
type input "307"
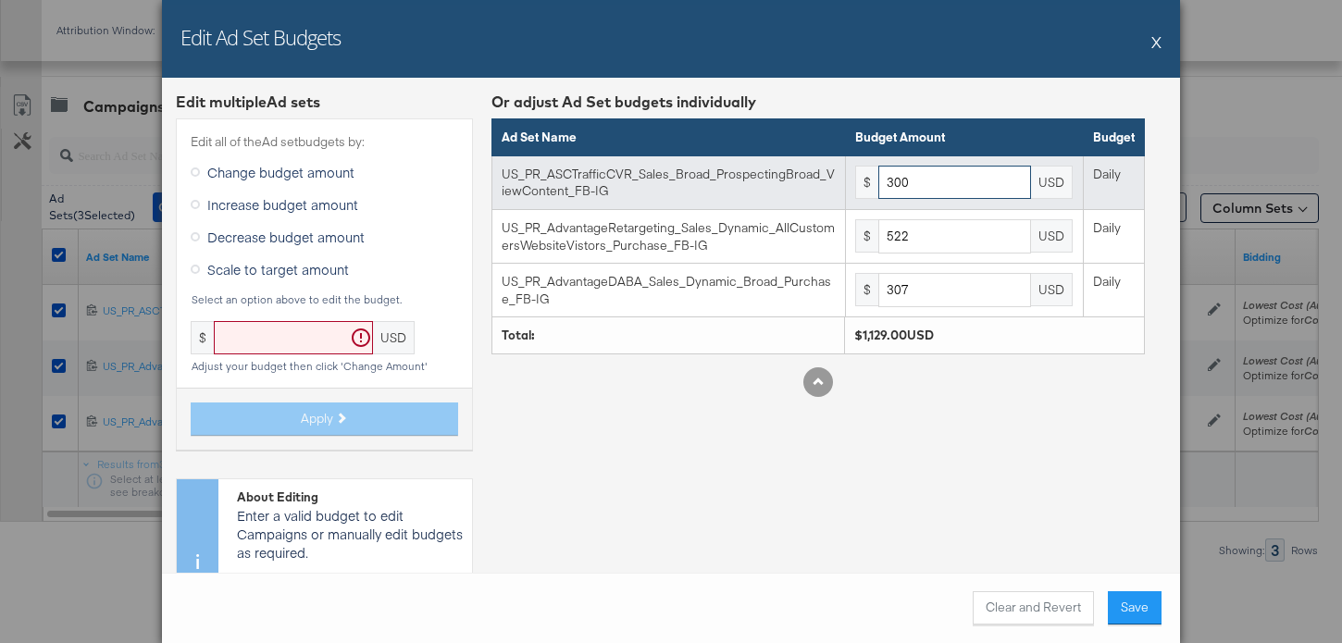
click at [959, 181] on input "300" at bounding box center [955, 183] width 153 height 34
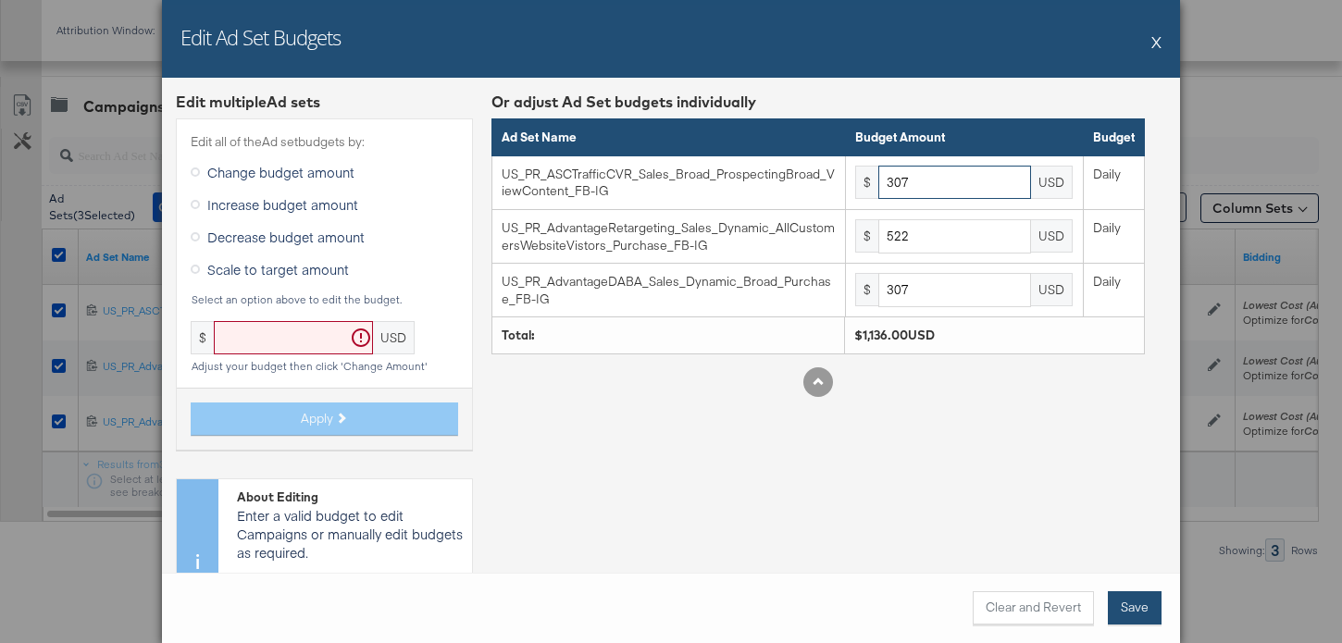
type input "307"
click at [1143, 610] on button "Save" at bounding box center [1135, 608] width 54 height 33
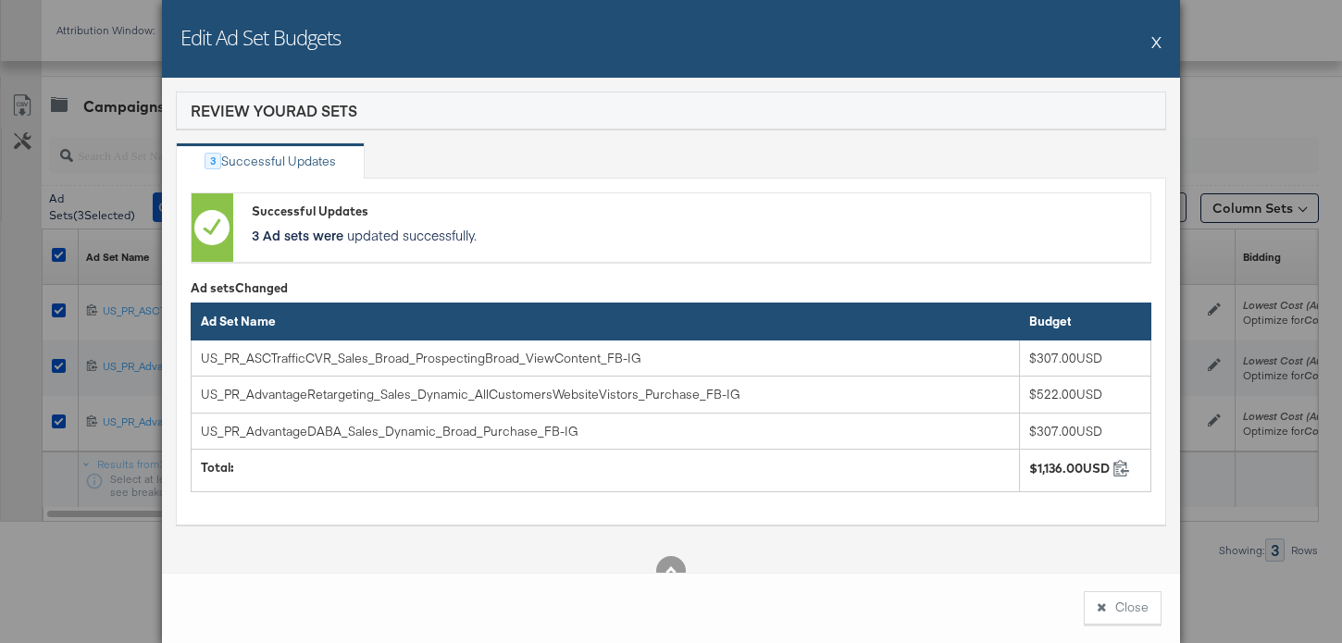
click at [1143, 610] on button "Close" at bounding box center [1123, 608] width 78 height 33
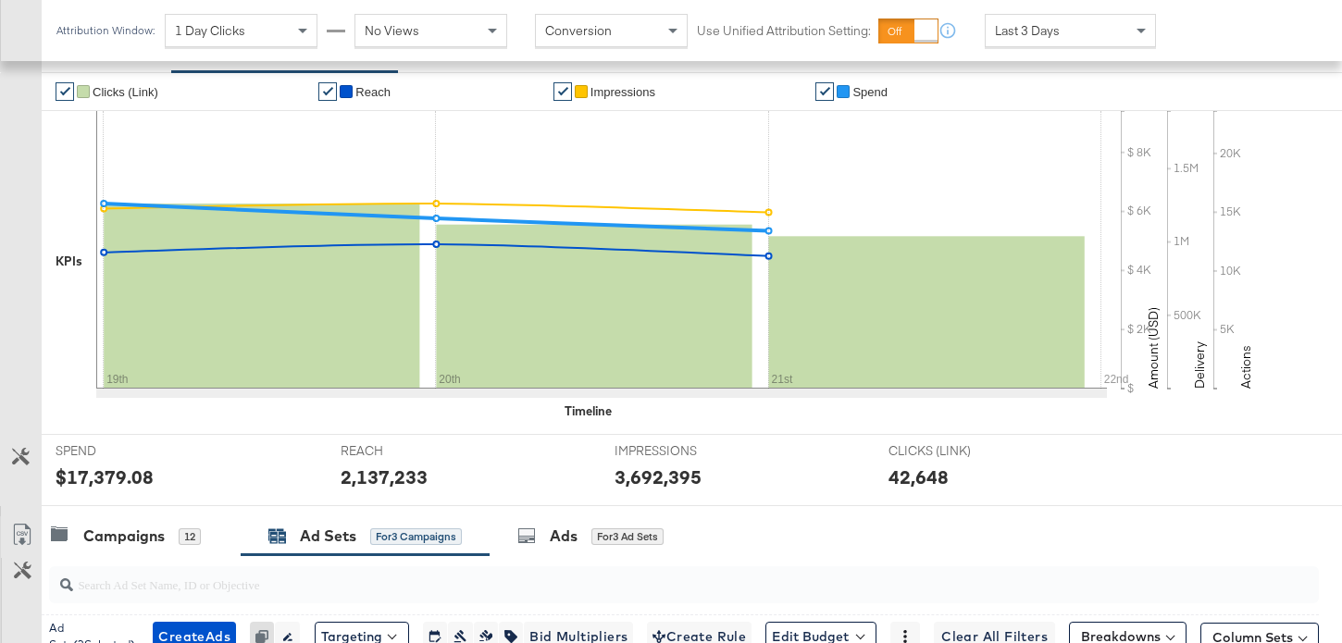
scroll to position [0, 0]
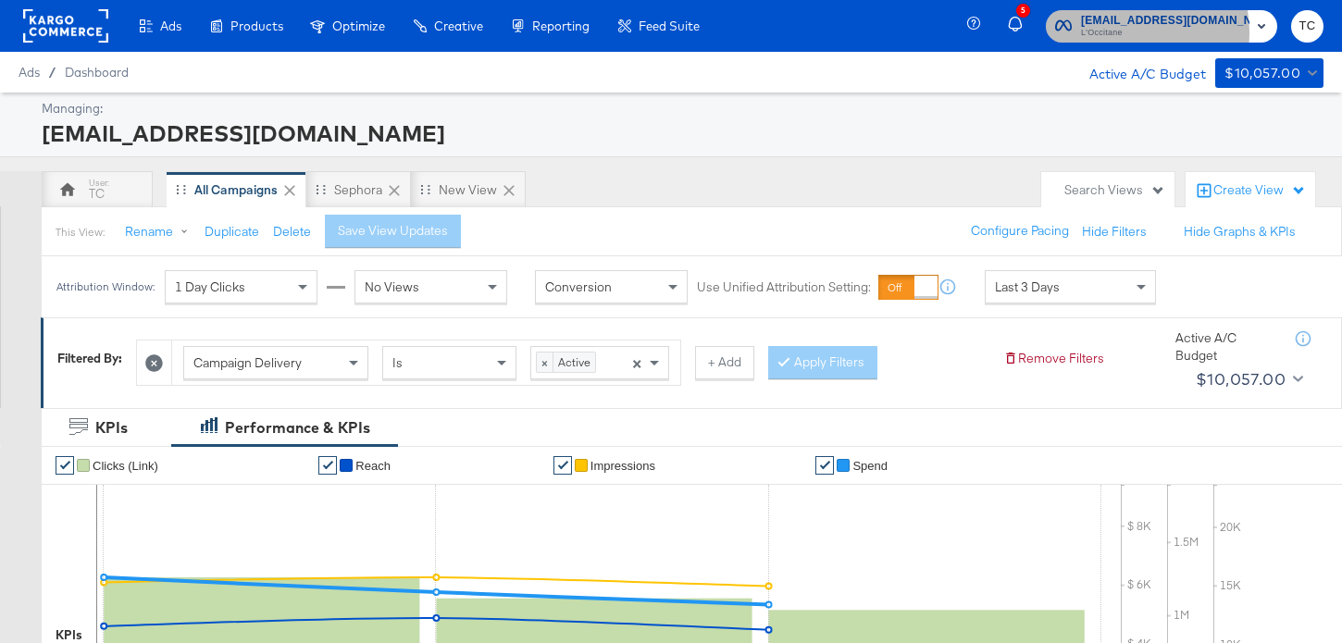
click at [1155, 31] on span "L'Occitane" at bounding box center [1165, 33] width 168 height 15
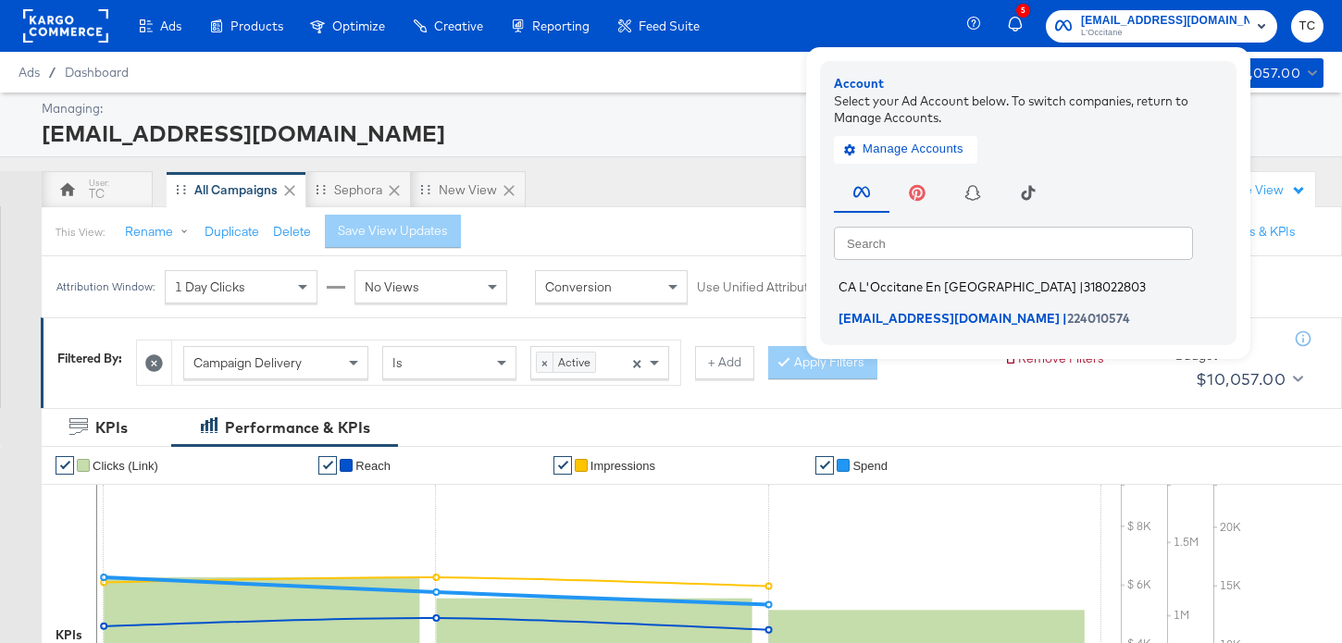
click at [1084, 281] on span "318022803" at bounding box center [1115, 287] width 62 height 15
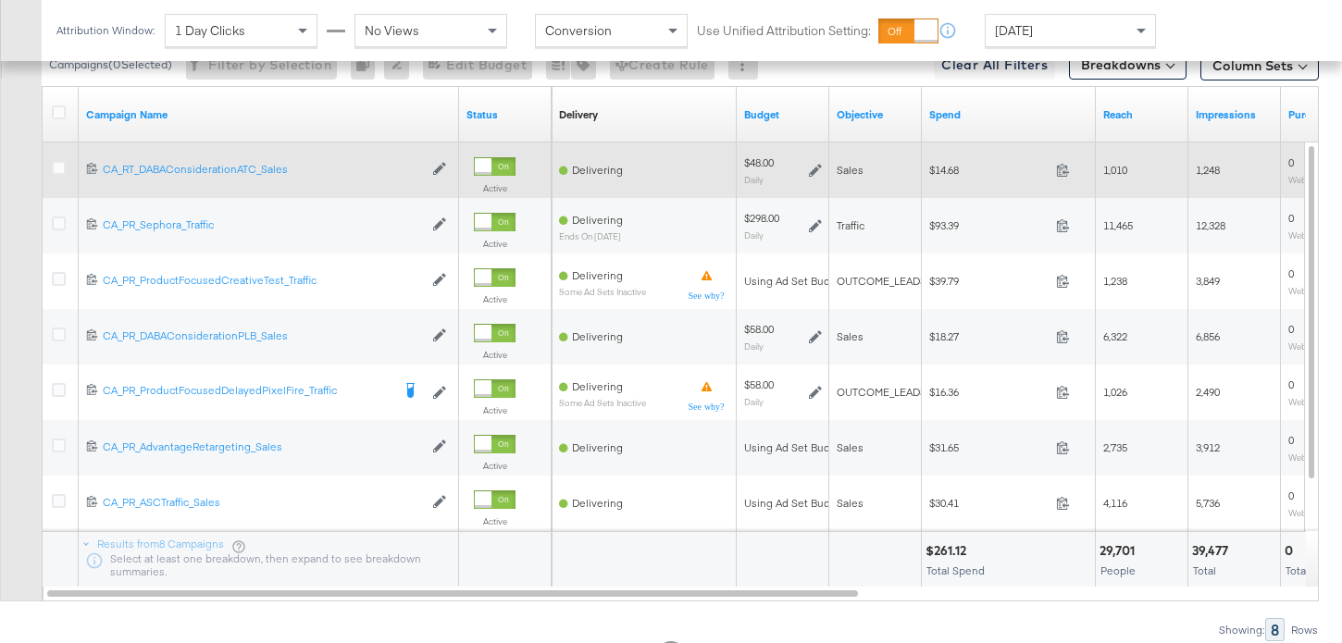
scroll to position [919, 0]
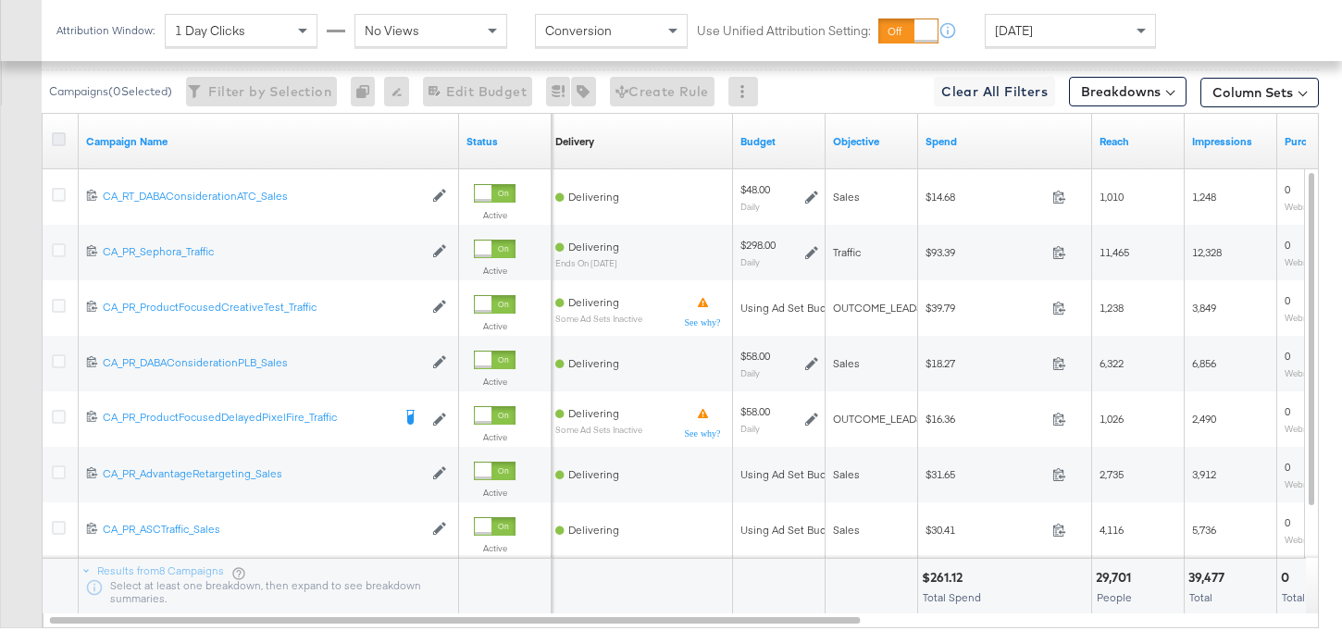
click at [58, 137] on icon at bounding box center [59, 139] width 14 height 14
click at [0, 0] on input "checkbox" at bounding box center [0, 0] width 0 height 0
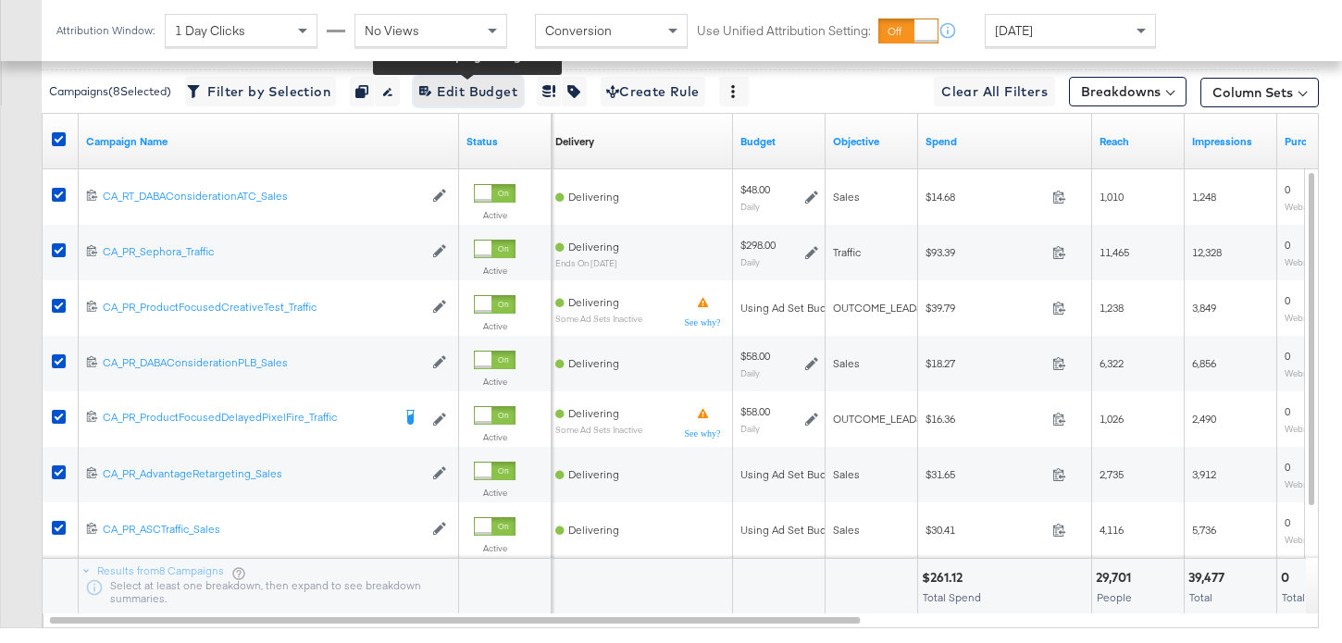
click at [455, 95] on span "Edit 8 Campaign Budgets Edit Budget" at bounding box center [468, 92] width 98 height 23
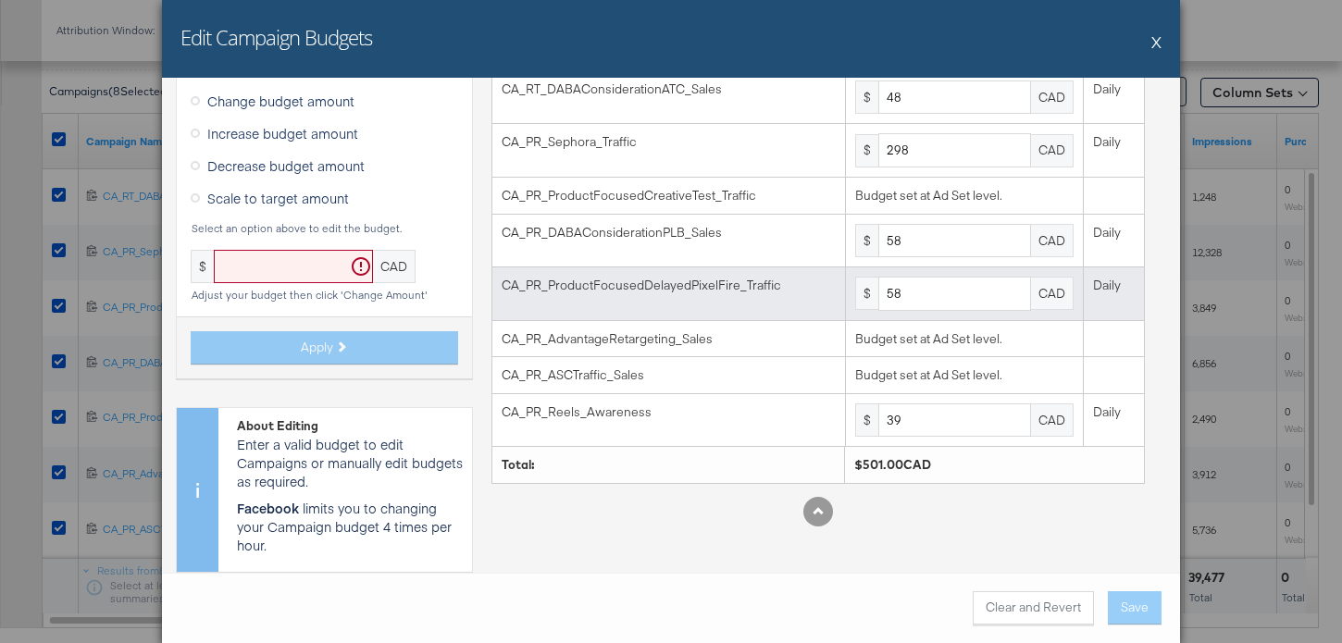
scroll to position [0, 0]
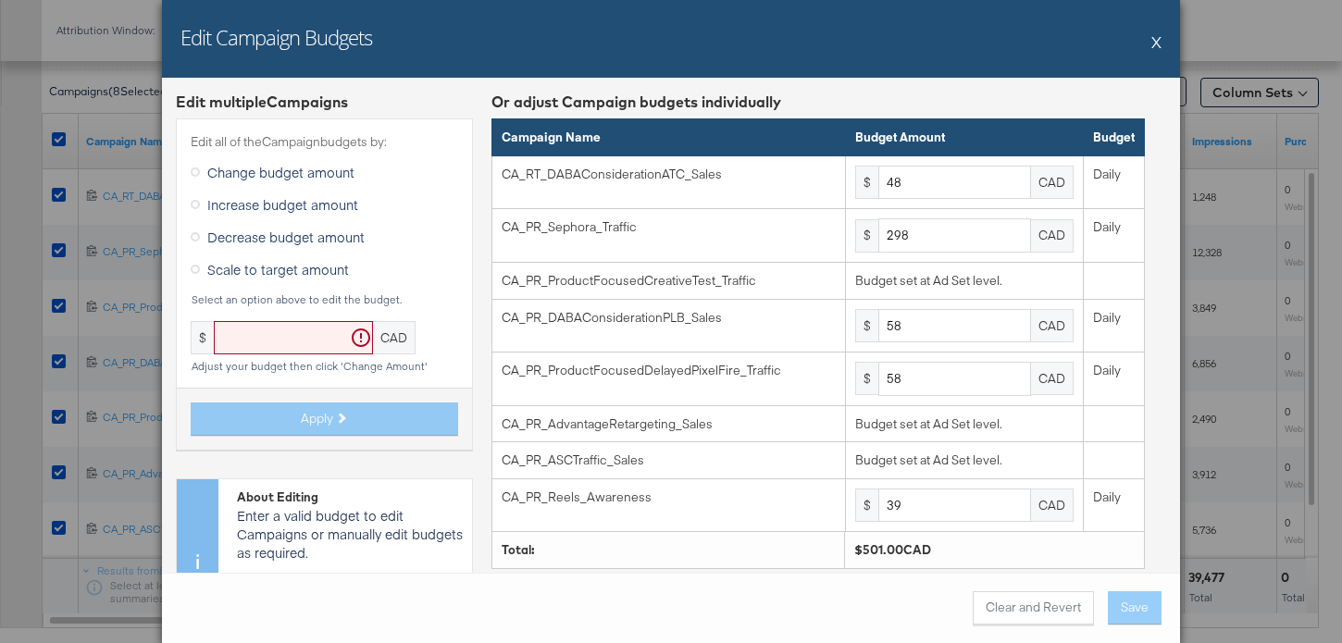
click at [1156, 39] on button "X" at bounding box center [1157, 41] width 10 height 37
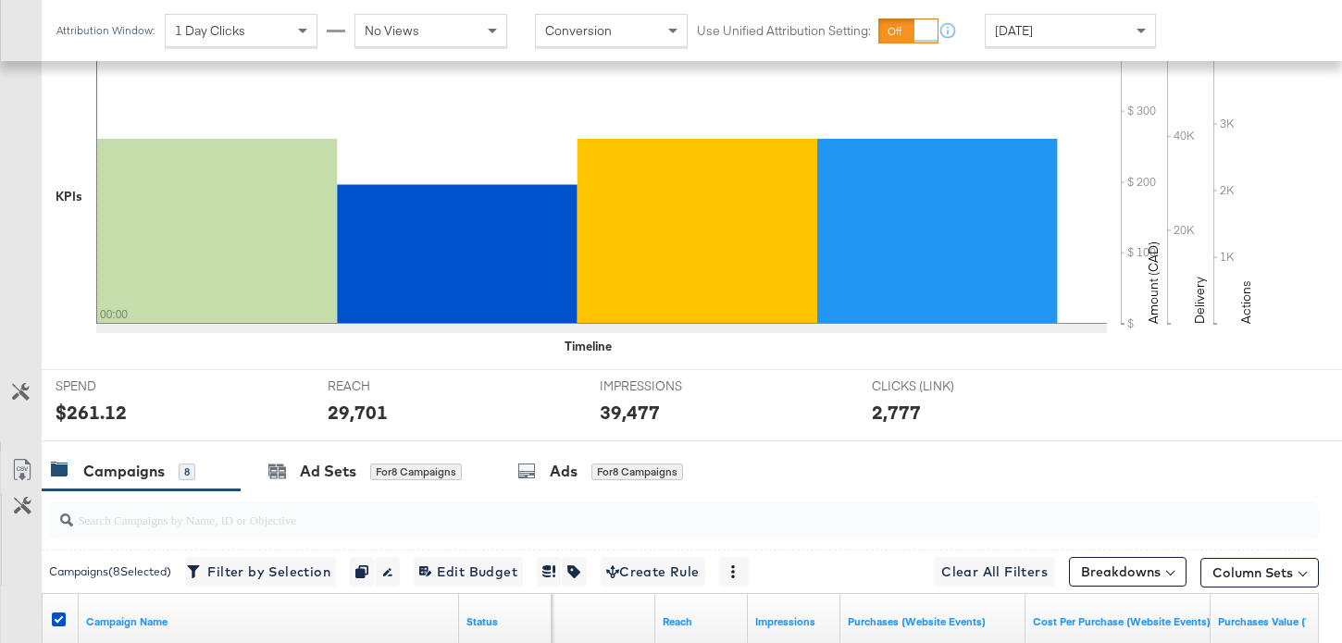
scroll to position [906, 0]
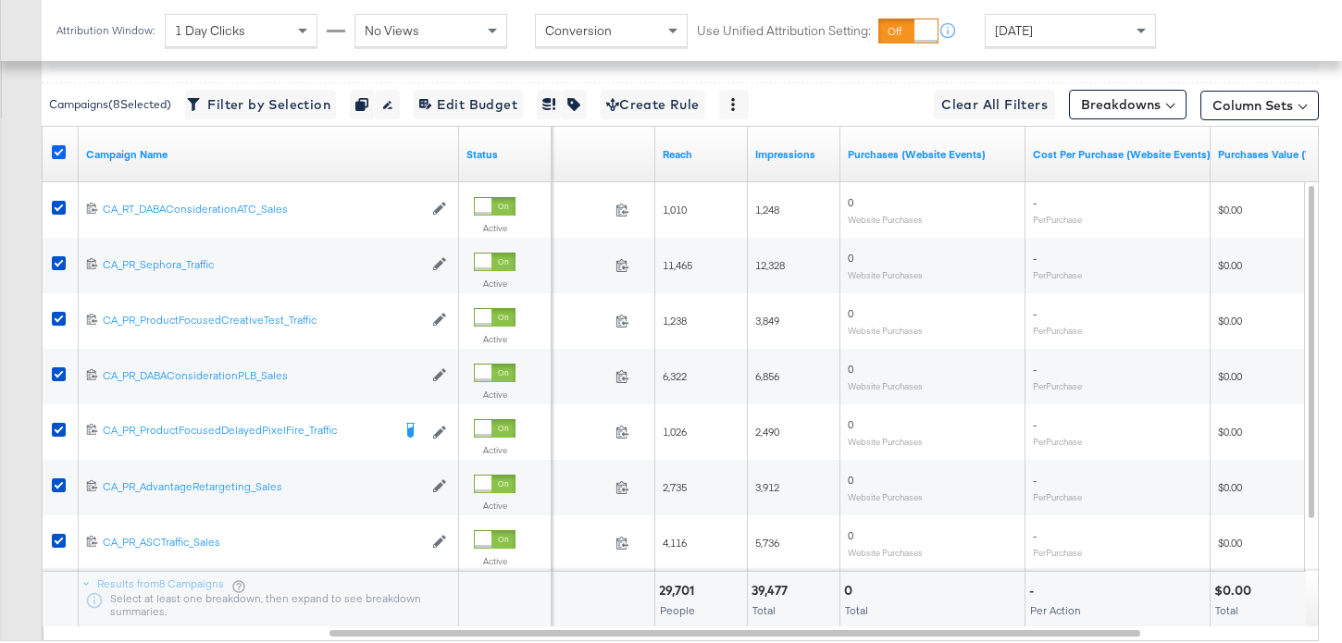
click at [58, 151] on icon at bounding box center [59, 152] width 14 height 14
click at [0, 0] on input "checkbox" at bounding box center [0, 0] width 0 height 0
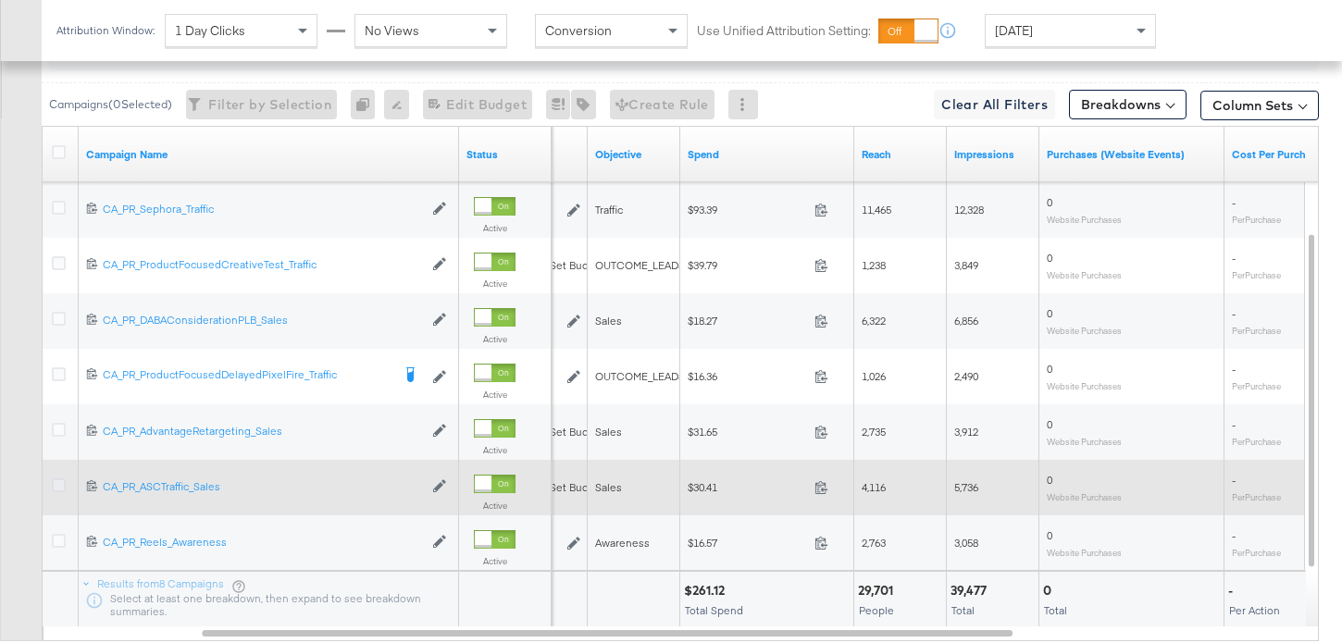
click at [56, 486] on icon at bounding box center [59, 486] width 14 height 14
click at [0, 0] on input "checkbox" at bounding box center [0, 0] width 0 height 0
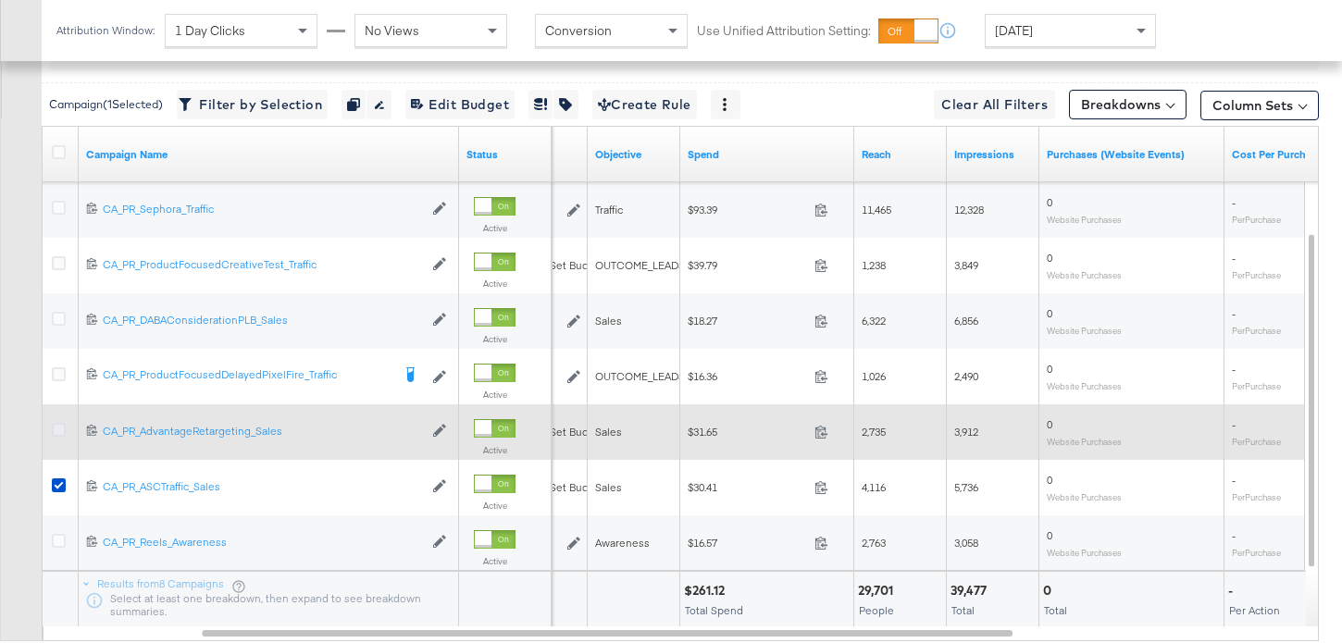
click at [56, 428] on icon at bounding box center [59, 430] width 14 height 14
click at [0, 0] on input "checkbox" at bounding box center [0, 0] width 0 height 0
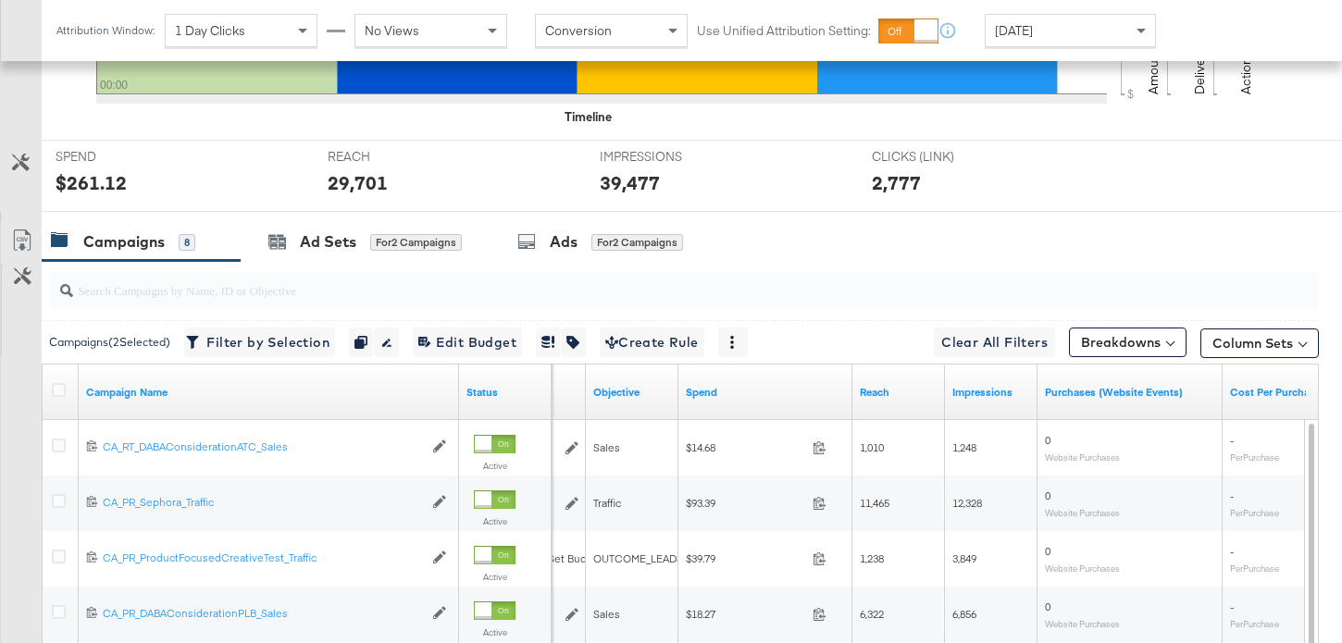
scroll to position [660, 0]
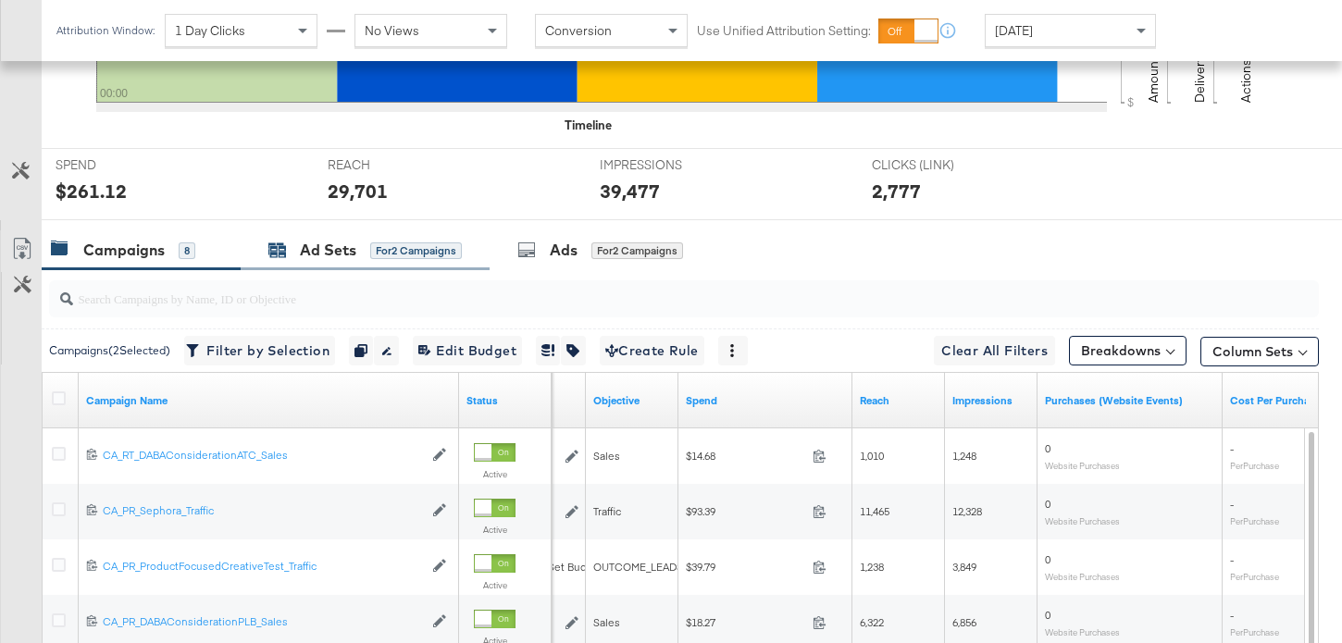
click at [333, 258] on div "Ad Sets" at bounding box center [328, 250] width 56 height 21
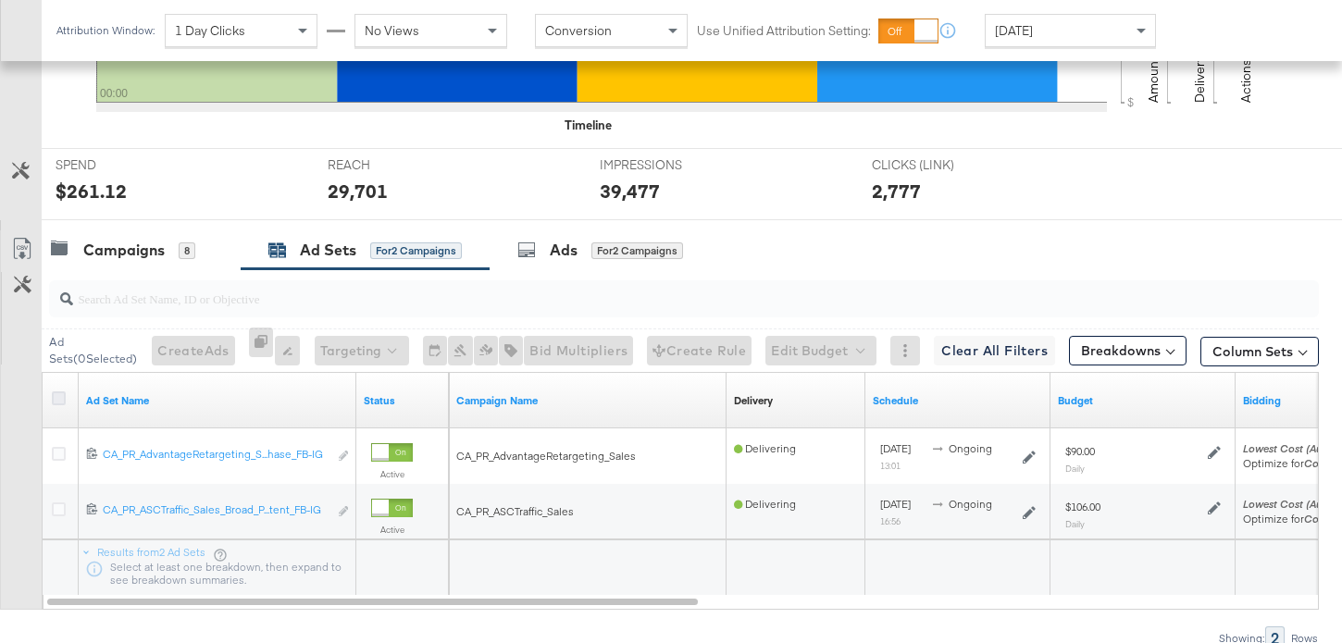
click at [56, 394] on icon at bounding box center [59, 399] width 14 height 14
click at [0, 0] on input "checkbox" at bounding box center [0, 0] width 0 height 0
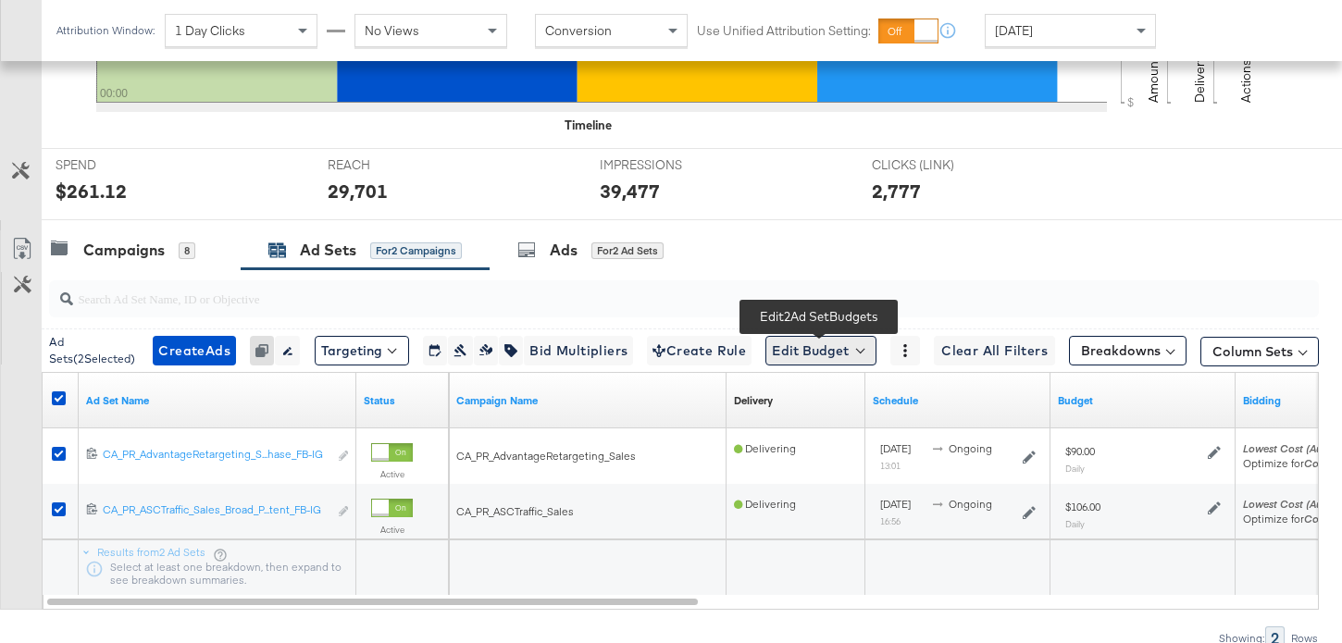
click at [781, 348] on button "Edit Budget" at bounding box center [821, 351] width 111 height 30
click at [822, 391] on span "Edit Ad Set Budget" at bounding box center [827, 399] width 106 height 24
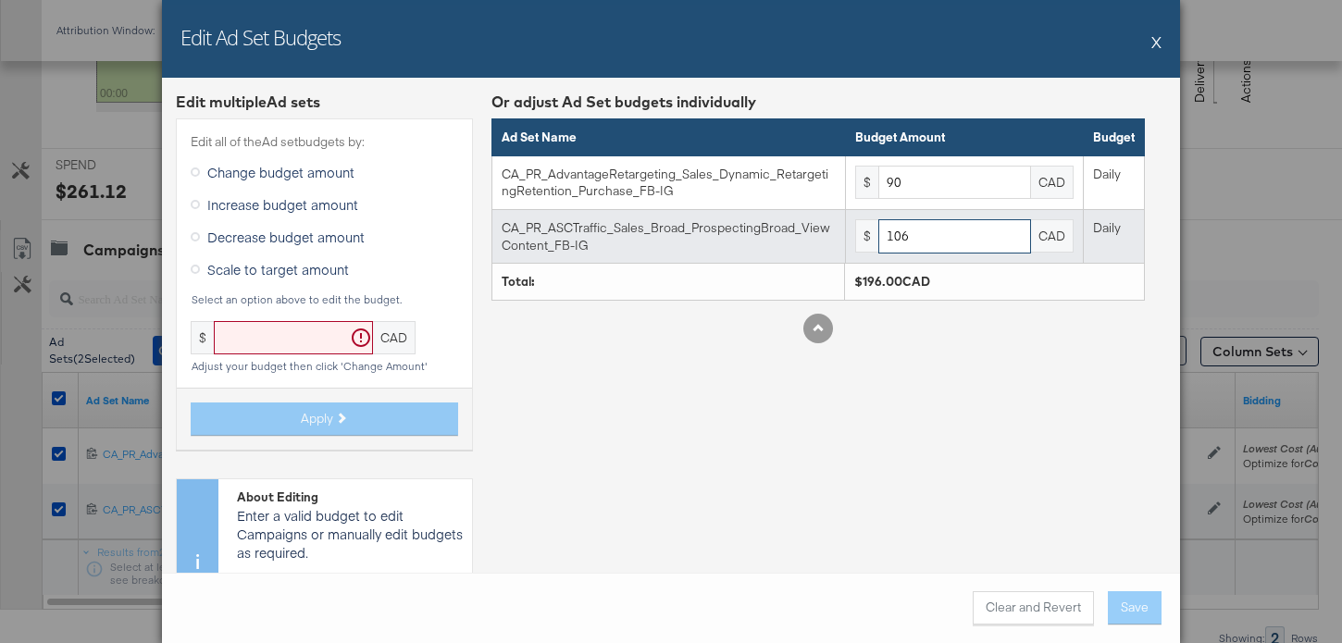
click at [925, 238] on input "106" at bounding box center [955, 236] width 153 height 34
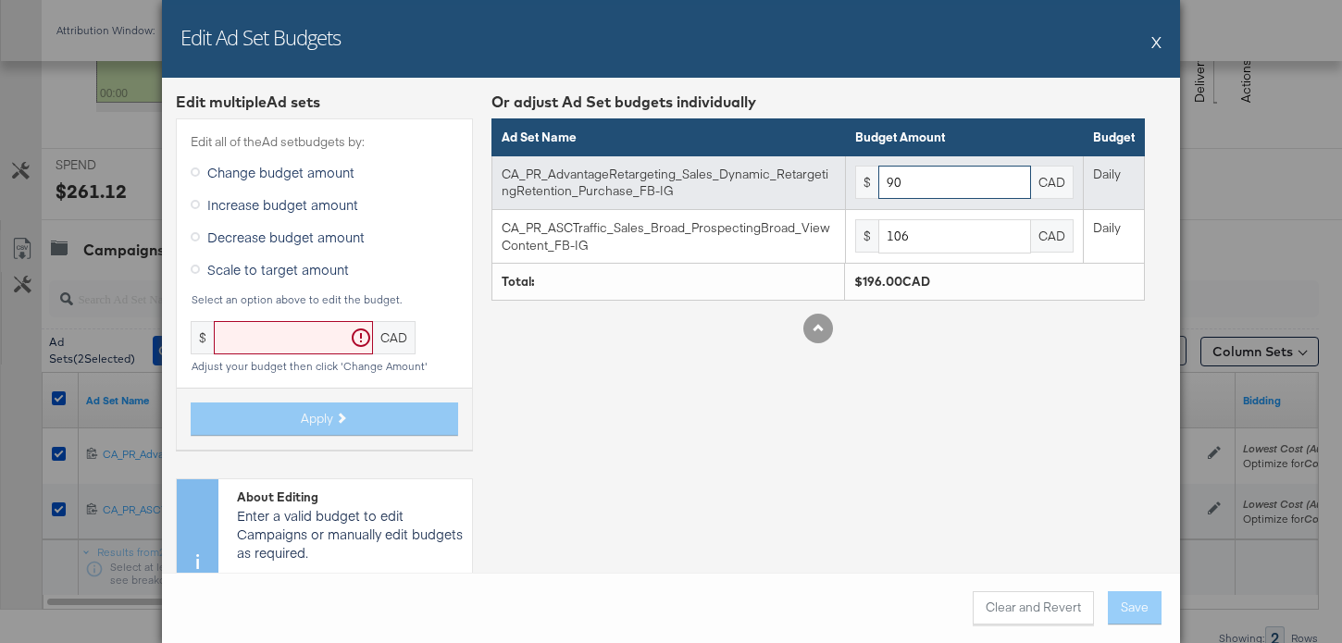
click at [914, 186] on input "90" at bounding box center [955, 183] width 153 height 34
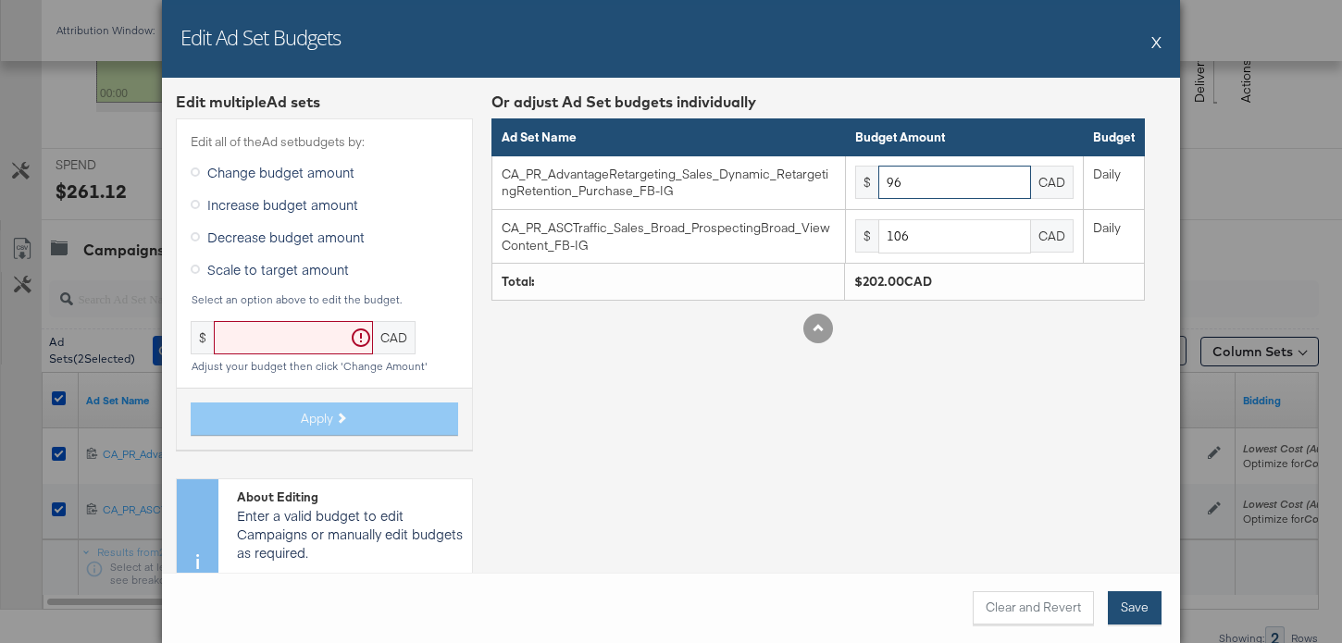
type input "96"
click at [1150, 616] on button "Save" at bounding box center [1135, 608] width 54 height 33
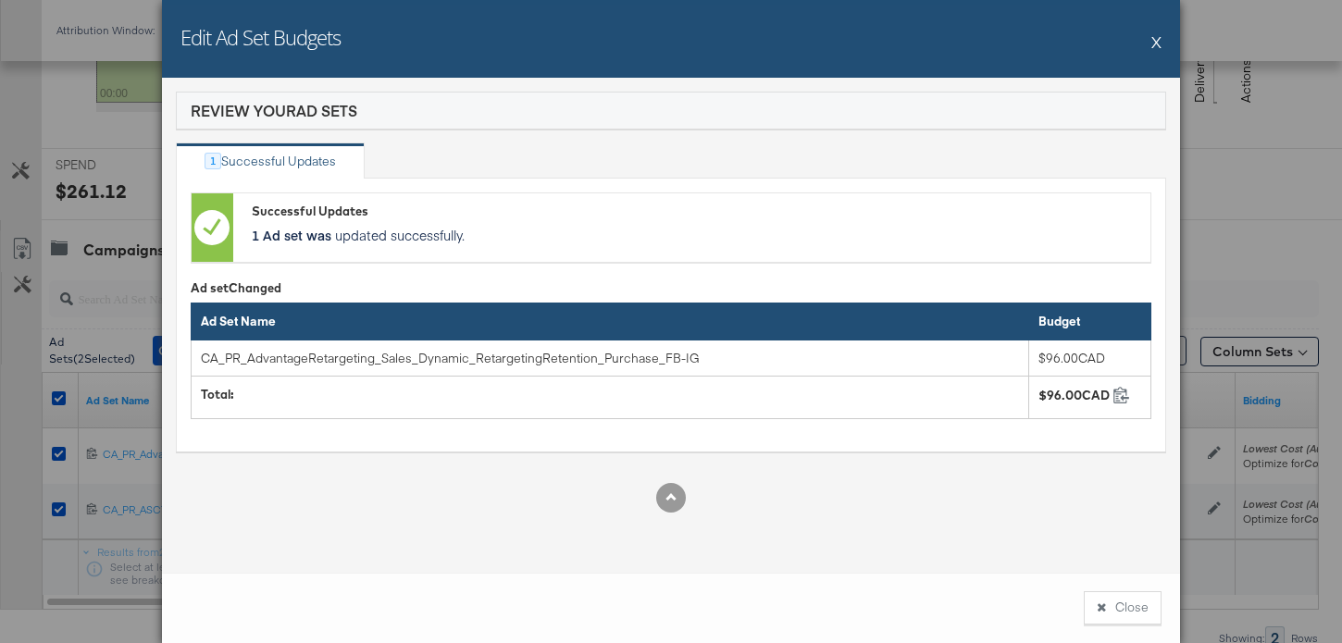
click at [1149, 616] on button "Close" at bounding box center [1123, 608] width 78 height 33
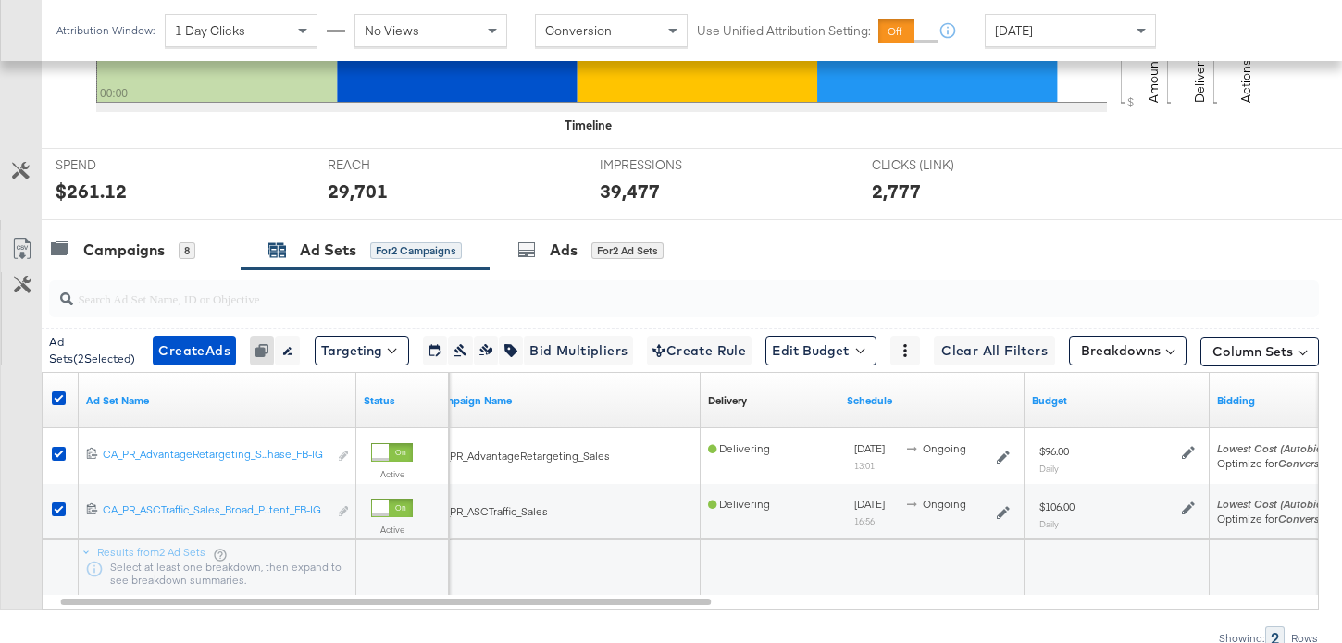
scroll to position [0, 0]
